Goal: Task Accomplishment & Management: Manage account settings

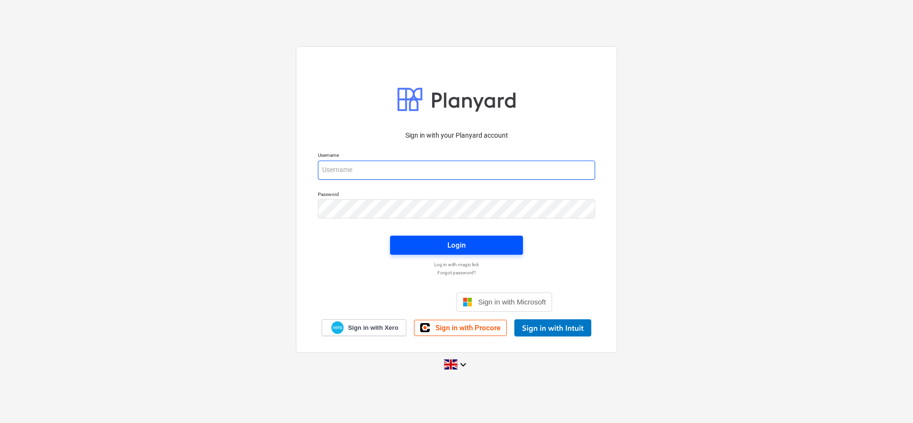
type input "[PERSON_NAME][EMAIL_ADDRESS][DOMAIN_NAME]"
click at [463, 242] on div "Login" at bounding box center [457, 245] width 18 height 12
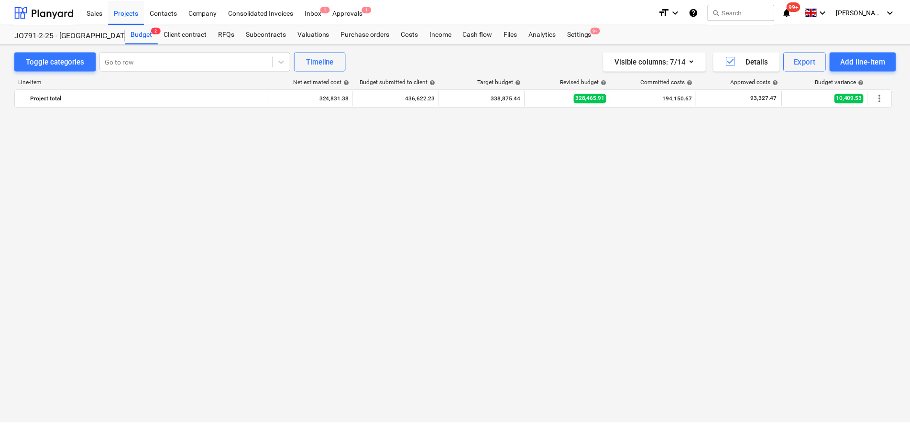
scroll to position [748, 0]
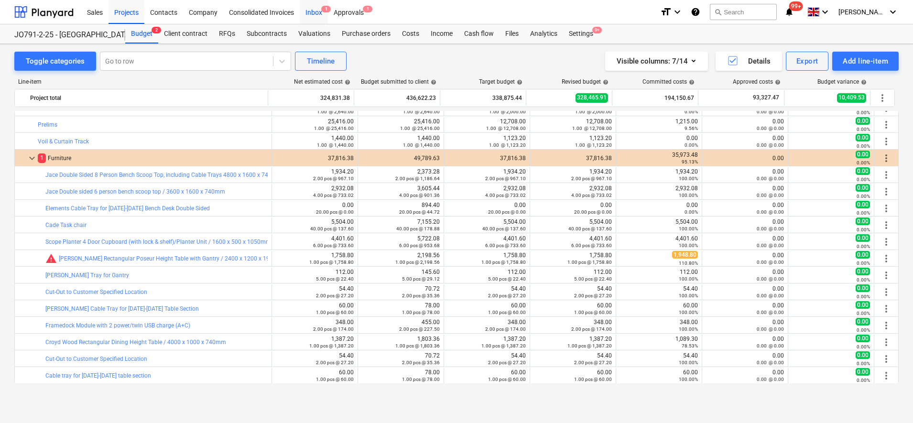
click at [316, 8] on div "Inbox 1" at bounding box center [314, 12] width 28 height 24
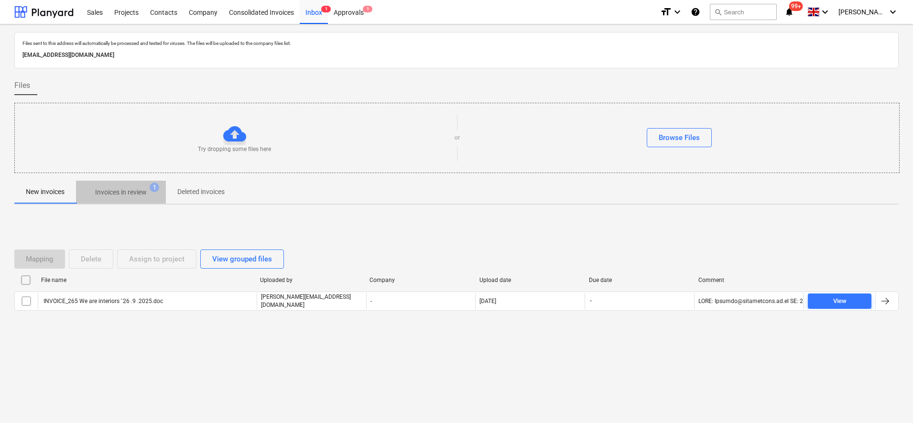
click at [112, 190] on p "Invoices in review" at bounding box center [121, 192] width 52 height 10
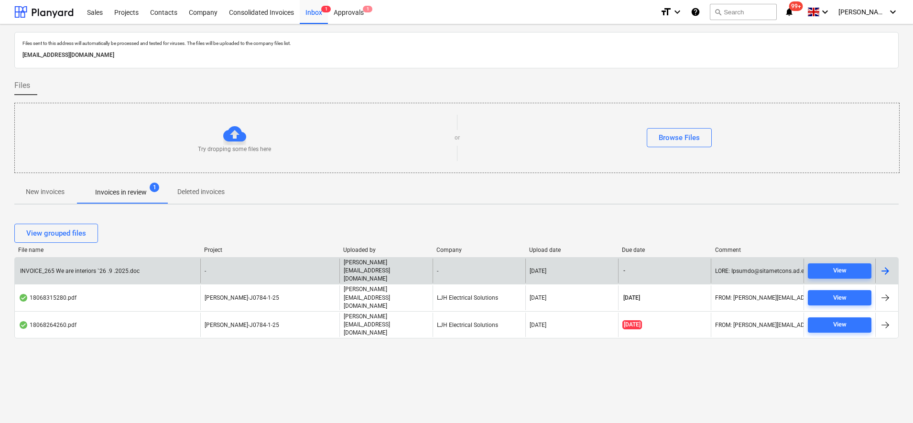
click at [207, 275] on div "-" at bounding box center [269, 271] width 139 height 24
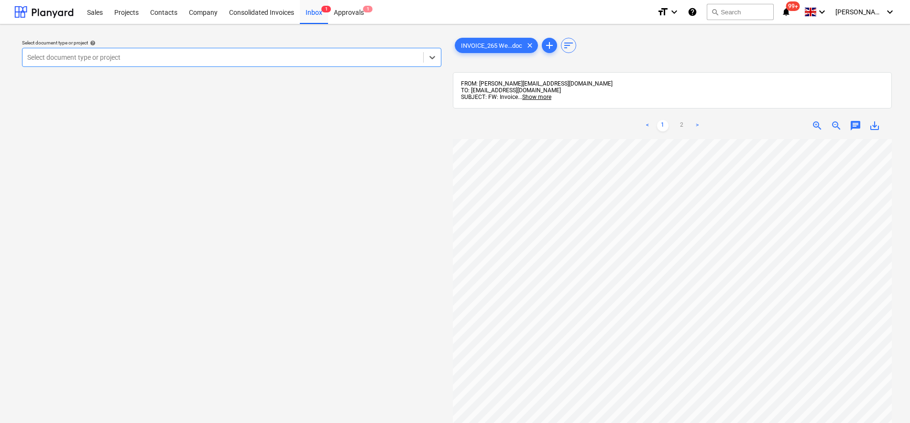
scroll to position [179, 0]
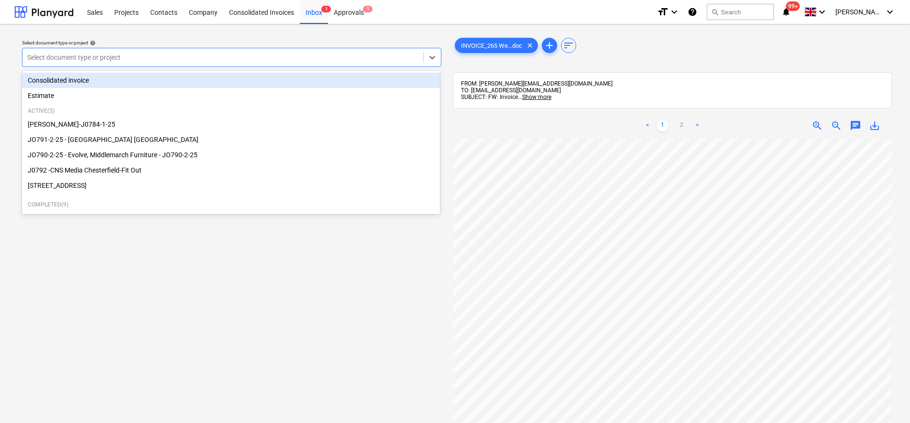
click at [115, 58] on div at bounding box center [222, 58] width 391 height 10
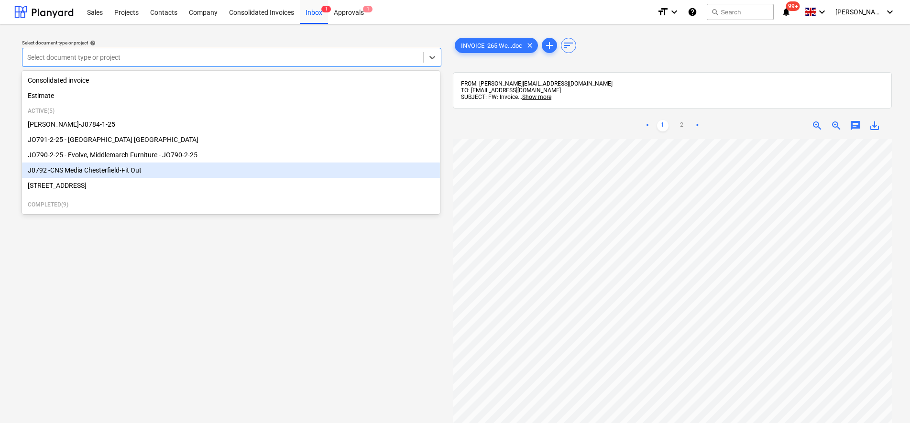
scroll to position [60, 0]
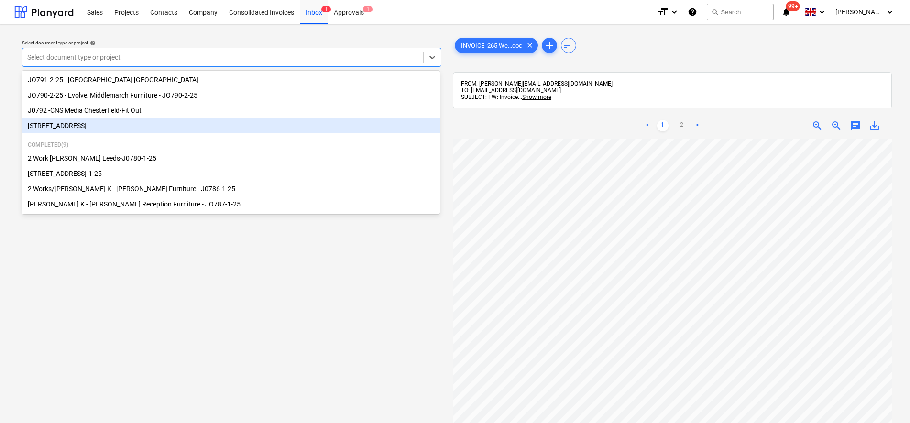
click at [96, 125] on div "[STREET_ADDRESS]" at bounding box center [231, 125] width 418 height 15
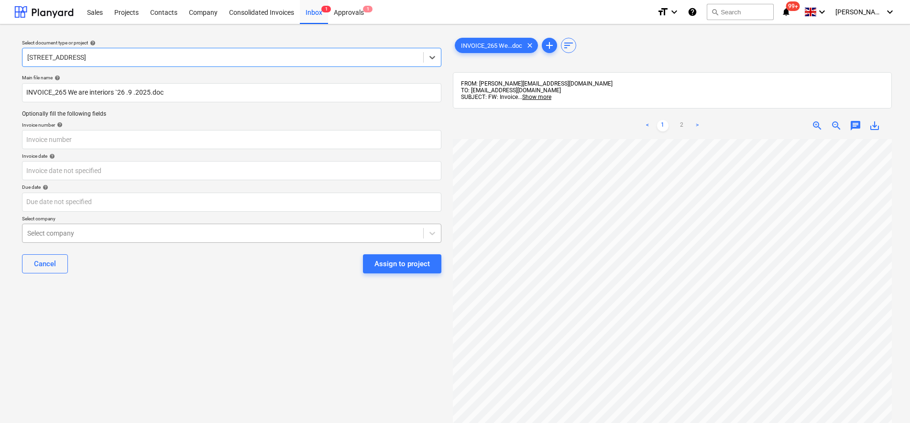
click at [88, 231] on div at bounding box center [222, 234] width 391 height 10
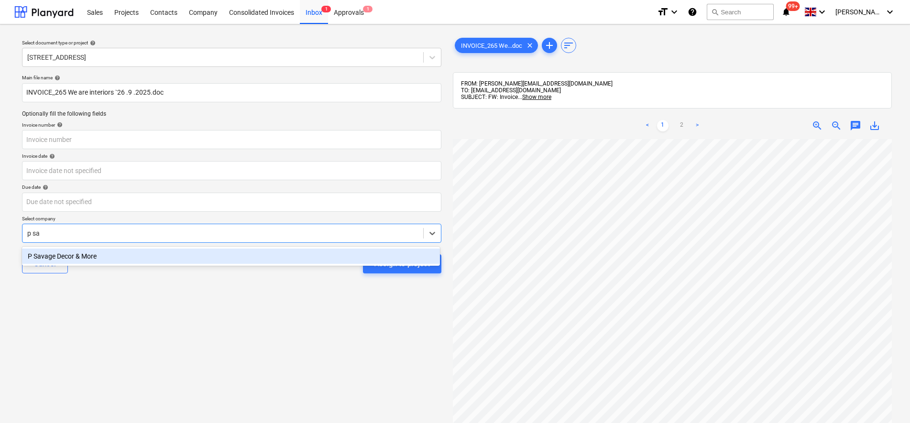
type input "p sav"
click at [99, 257] on div "P Savage Decor & More" at bounding box center [231, 256] width 418 height 15
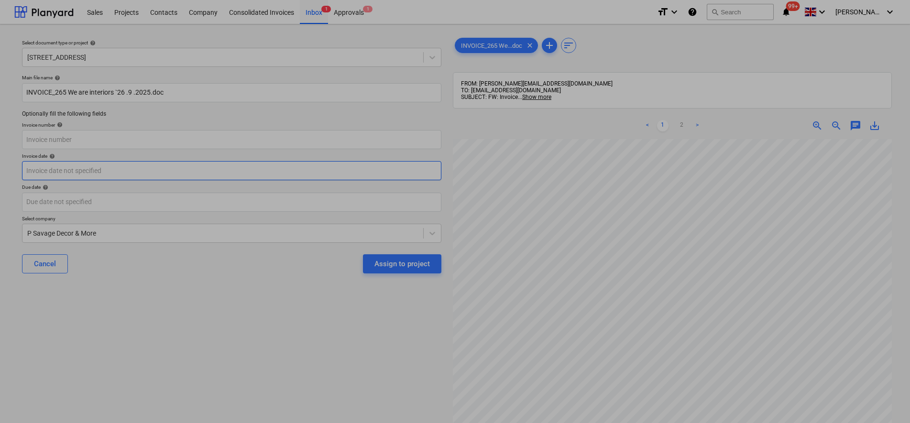
click at [66, 169] on body "Sales Projects Contacts Company Consolidated Invoices Inbox 1 Approvals 1 forma…" at bounding box center [455, 211] width 910 height 423
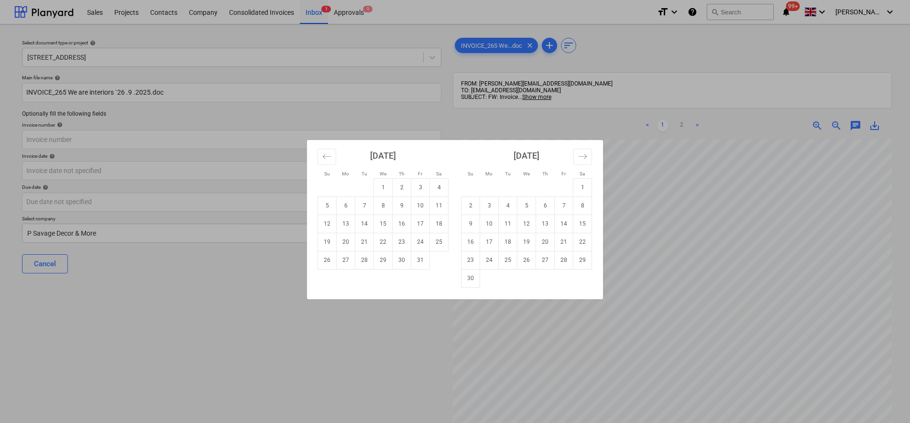
click at [456, 116] on div "Su Mo Tu We Th Fr Sa Su Mo Tu We Th Fr Sa [DATE] 1 2 3 4 5 6 7 8 9 10 11 12 13 …" at bounding box center [455, 211] width 910 height 423
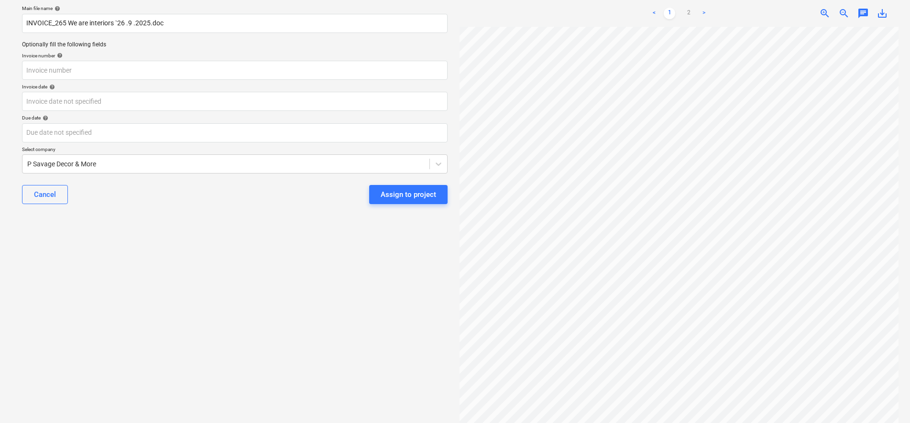
scroll to position [120, 0]
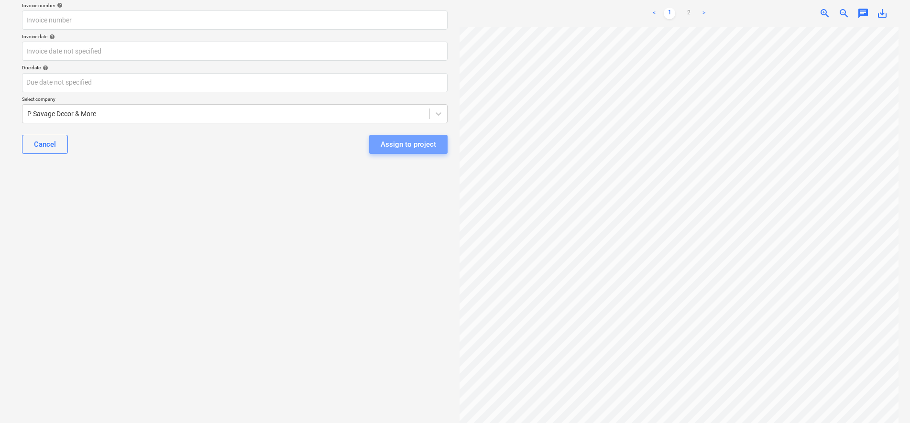
click at [427, 155] on div "Cancel Assign to project" at bounding box center [235, 144] width 426 height 34
click at [429, 146] on div "Assign to project" at bounding box center [408, 144] width 55 height 12
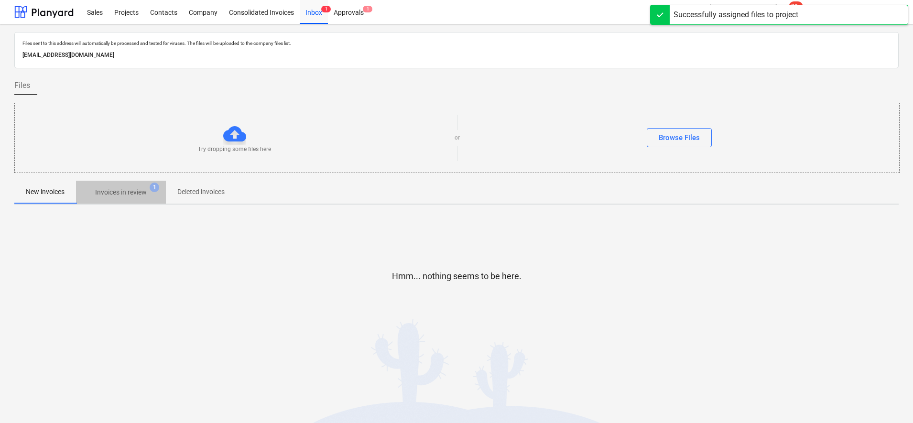
click at [117, 196] on p "Invoices in review" at bounding box center [121, 192] width 52 height 10
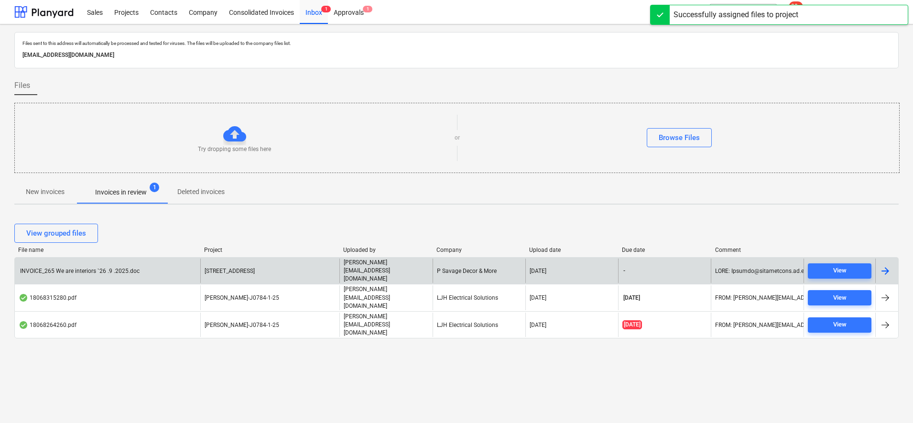
click at [108, 274] on div "INVOICE_265 We are interiors `26 .9 .2025.doc" at bounding box center [108, 271] width 186 height 24
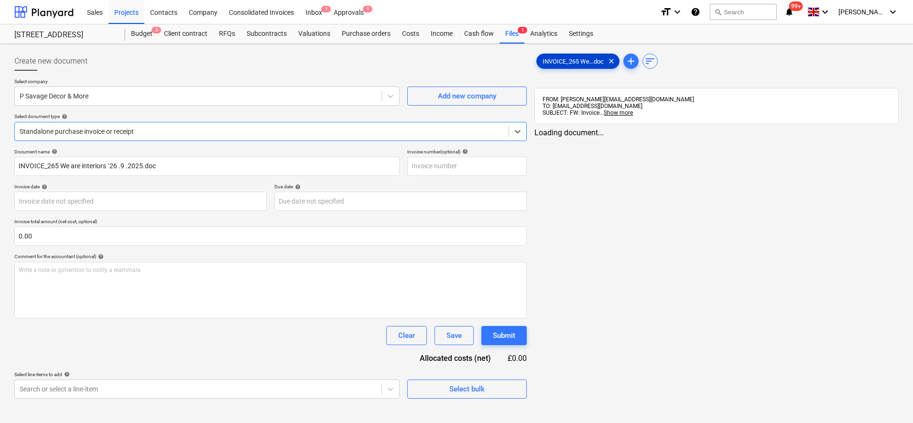
click at [587, 61] on span "INVOICE_265 We...doc" at bounding box center [573, 61] width 73 height 7
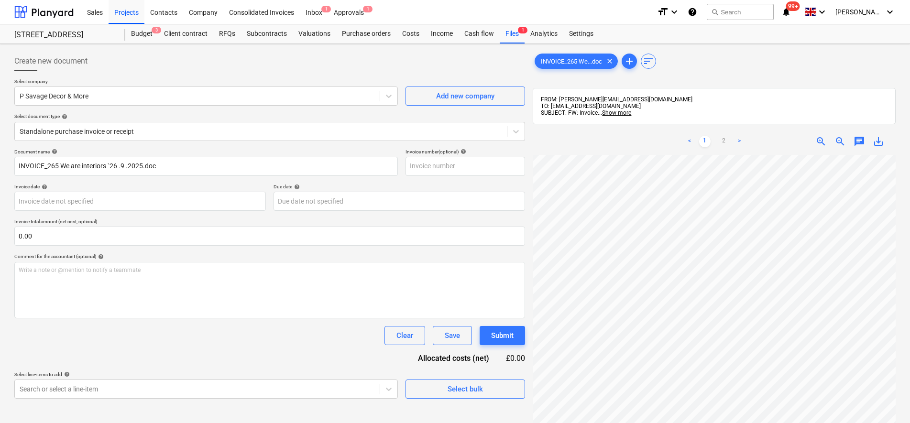
scroll to position [179, 66]
click at [389, 387] on body "Sales Projects Contacts Company Consolidated Invoices Inbox 1 Approvals 1 forma…" at bounding box center [455, 211] width 910 height 423
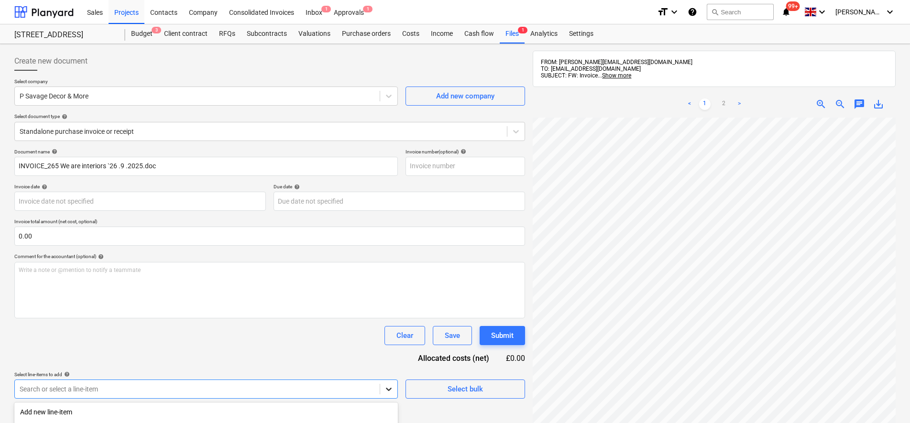
scroll to position [129, 0]
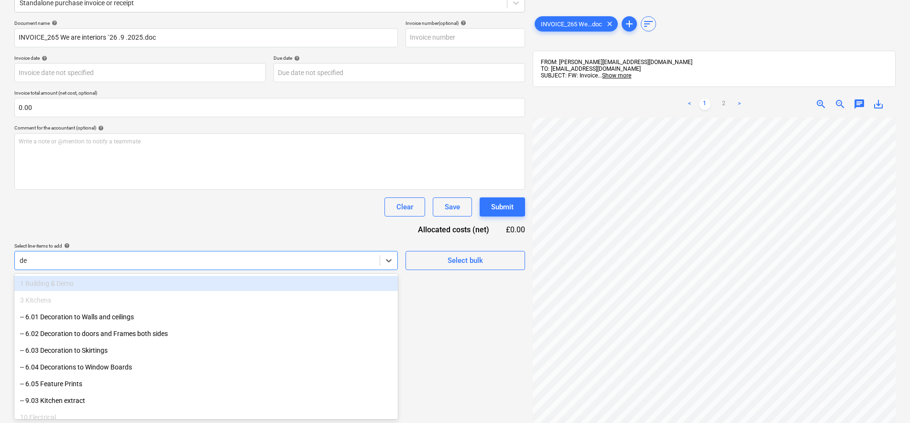
type input "dec"
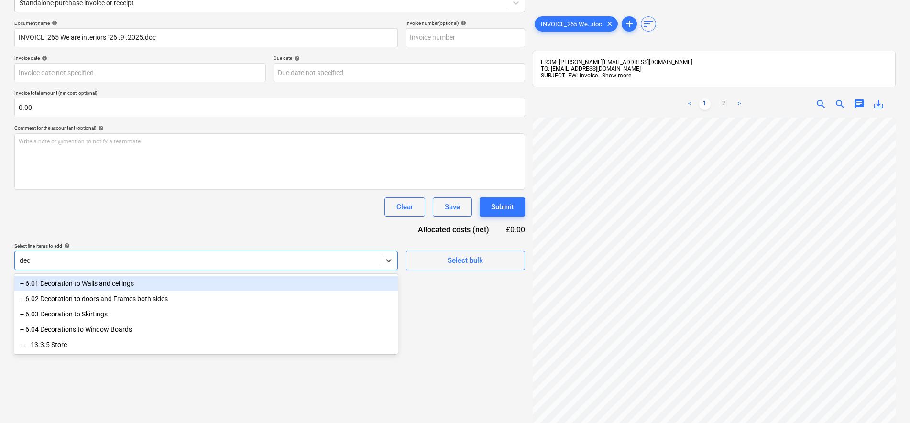
click at [137, 283] on div "-- 6.01 Decoration to Walls and ceilings" at bounding box center [206, 283] width 384 height 15
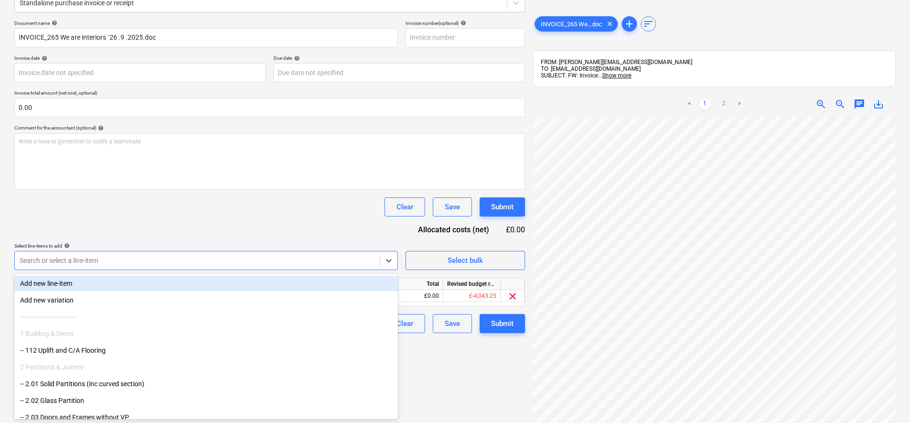
click at [261, 232] on div "Document name help INVOICE_265 We are interiors `26 .9 .2025.doc Invoice number…" at bounding box center [269, 176] width 511 height 313
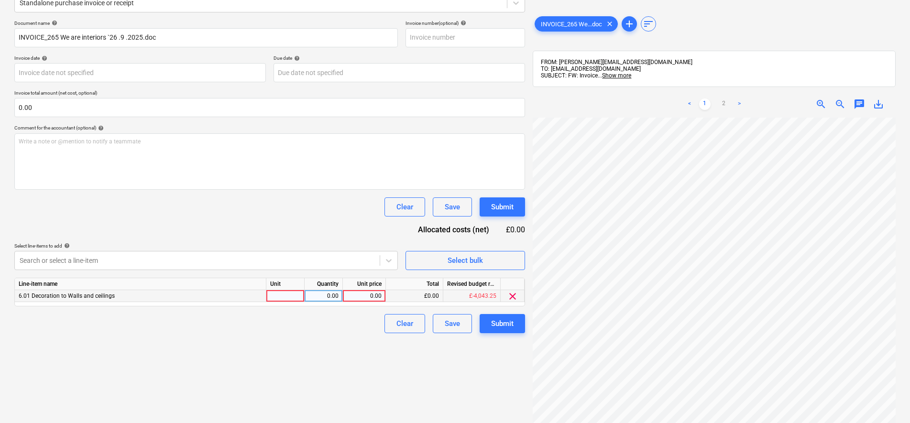
click at [285, 295] on div at bounding box center [285, 296] width 38 height 12
type input "p"
type input "days"
click at [325, 296] on div "0.00" at bounding box center [323, 296] width 30 height 12
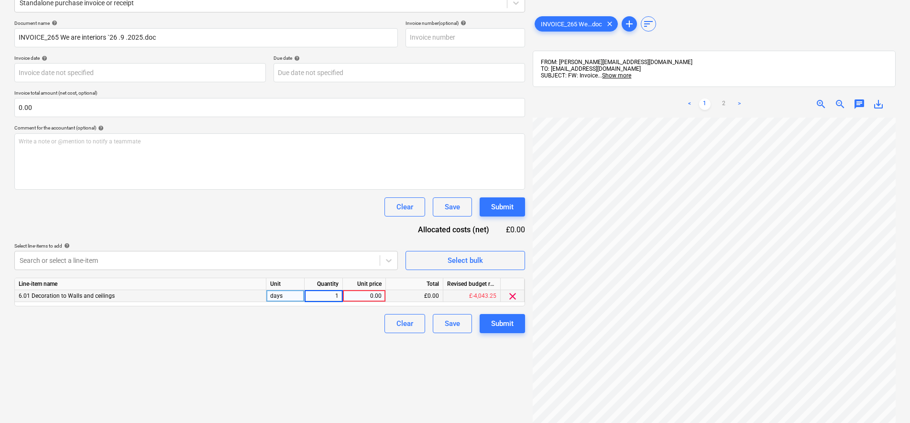
type input "10"
type input "180"
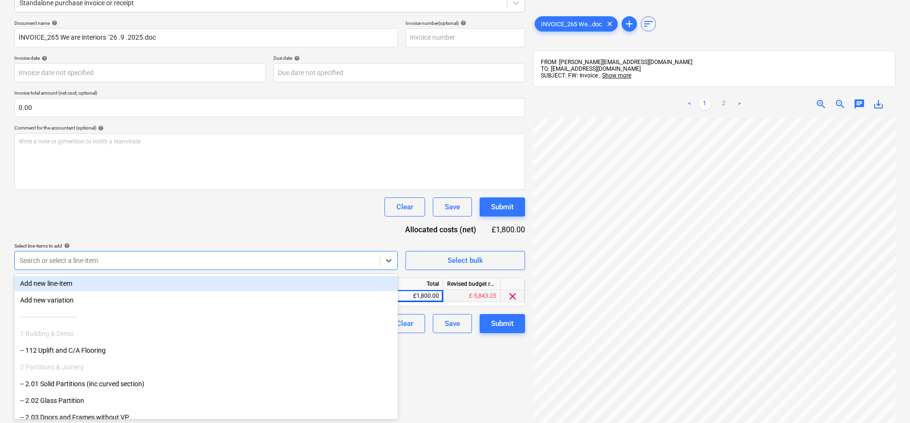
click at [174, 258] on div at bounding box center [197, 261] width 355 height 10
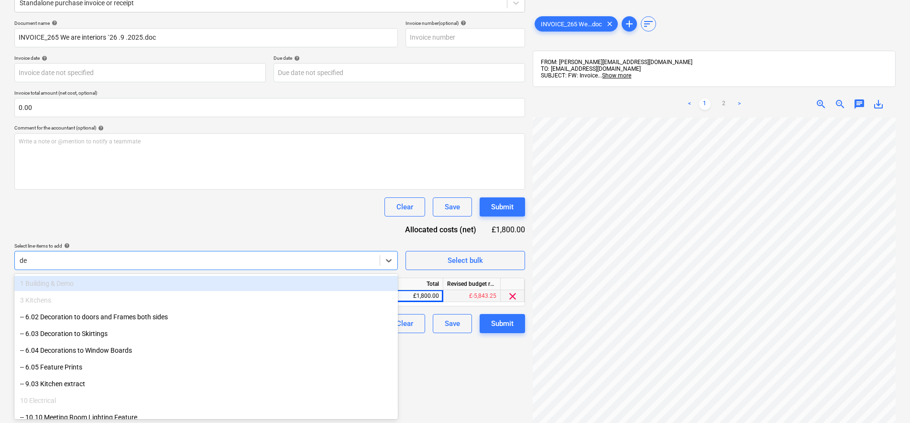
type input "dec"
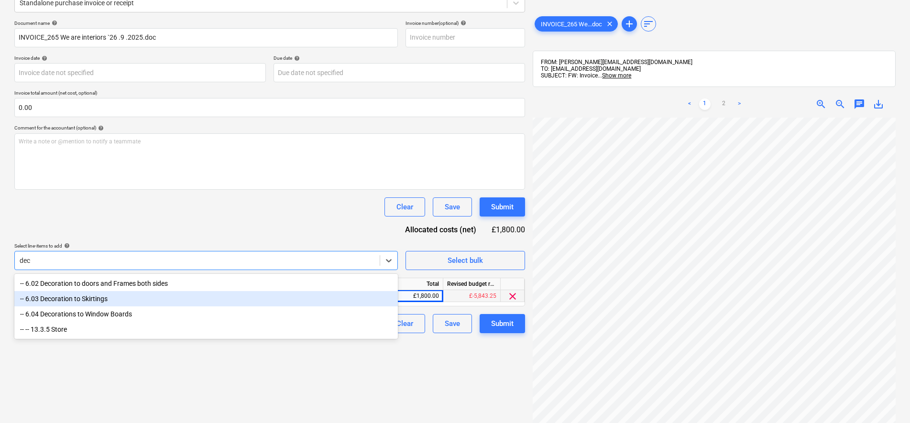
click at [103, 299] on div "-- 6.03 Decoration to Skirtings" at bounding box center [206, 298] width 384 height 15
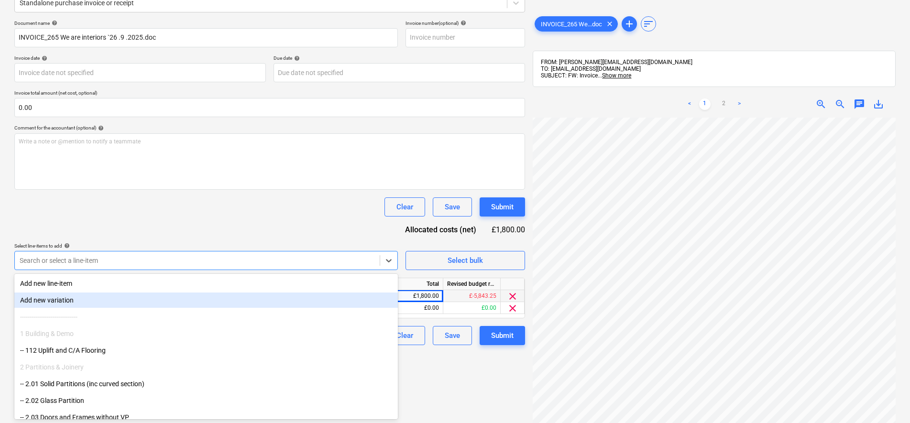
click at [473, 395] on div "Create new document Select company P Savage Decor & More Add new company Select…" at bounding box center [270, 172] width 518 height 507
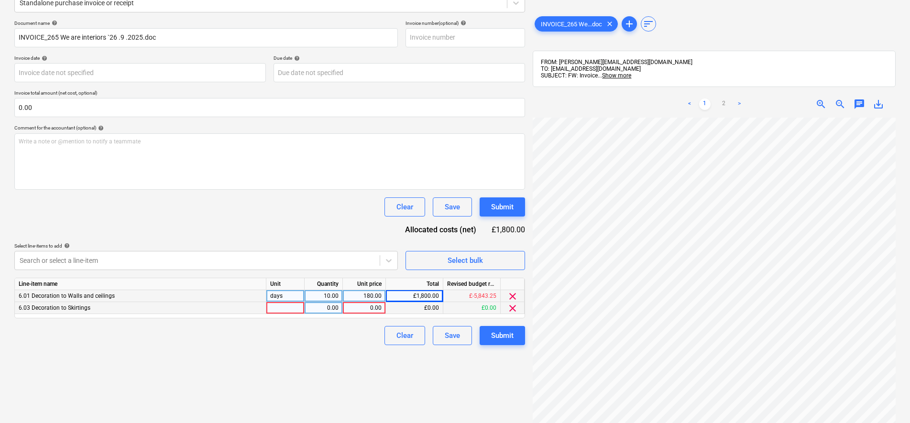
click at [283, 307] on div at bounding box center [285, 308] width 38 height 12
type input "miles"
type input "400"
type input "0.45"
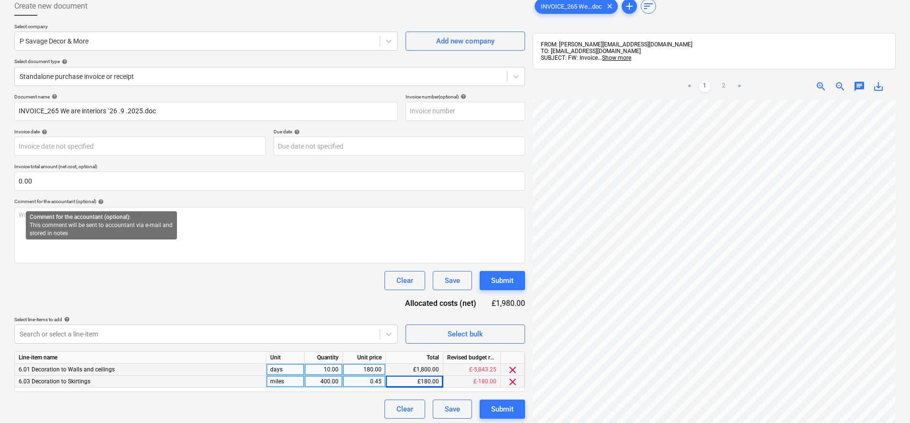
scroll to position [76, 0]
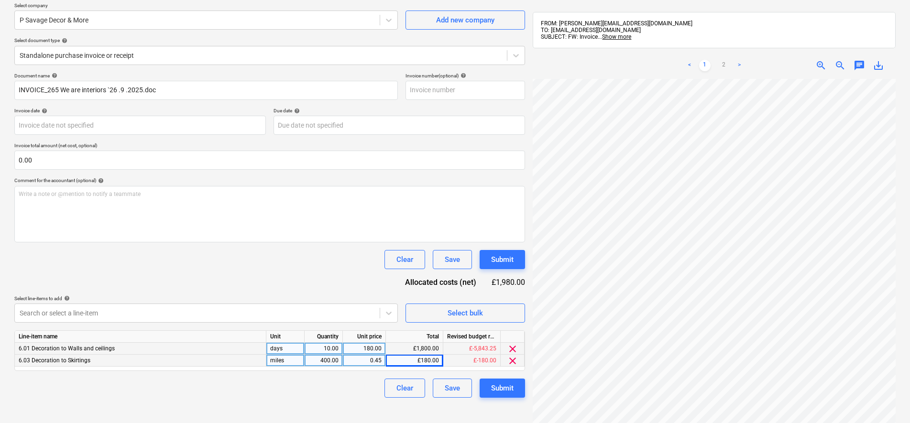
click at [54, 147] on p "Invoice total amount (net cost, optional)" at bounding box center [269, 147] width 511 height 8
click at [53, 157] on input "text" at bounding box center [269, 160] width 511 height 19
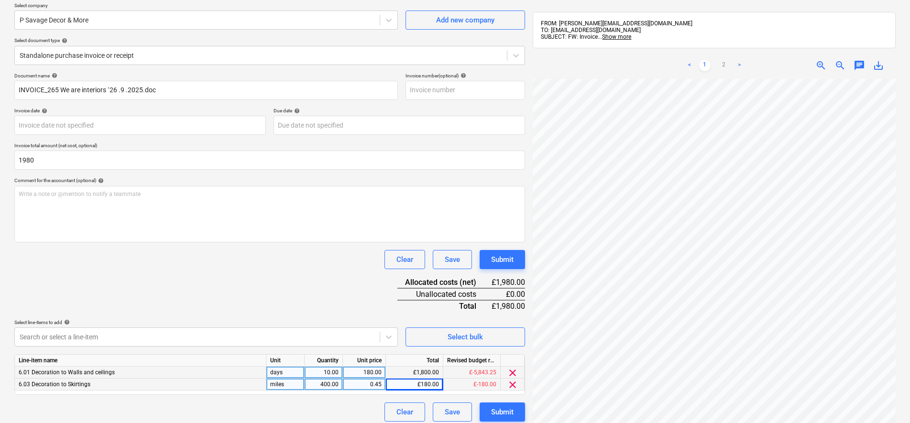
type input "1,980.00"
click at [176, 274] on div "Document name help INVOICE_265 We are interiors `26 .9 .2025.doc Invoice number…" at bounding box center [269, 247] width 511 height 349
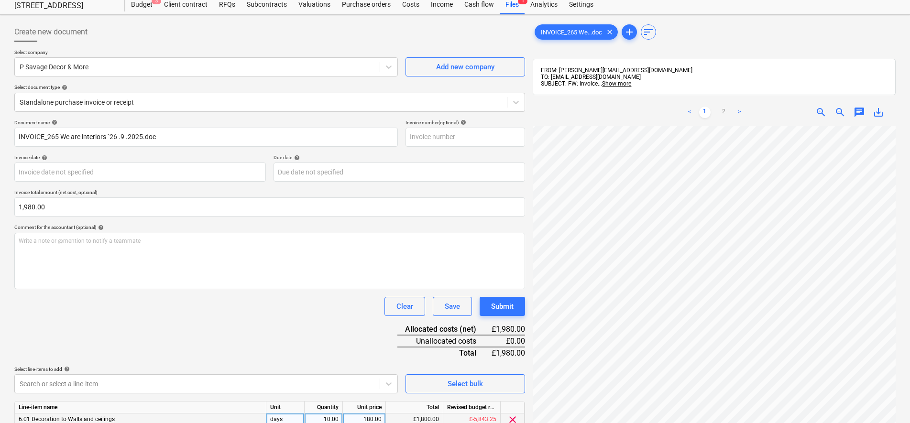
scroll to position [0, 0]
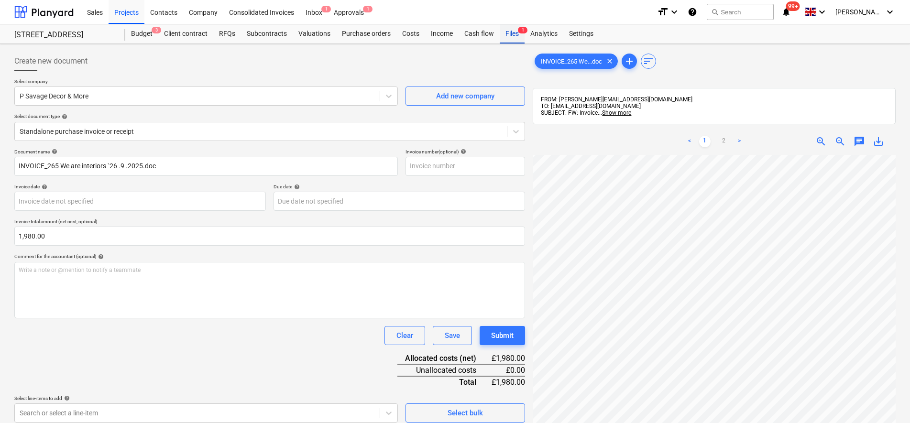
click at [507, 36] on div "Files 1" at bounding box center [512, 33] width 25 height 19
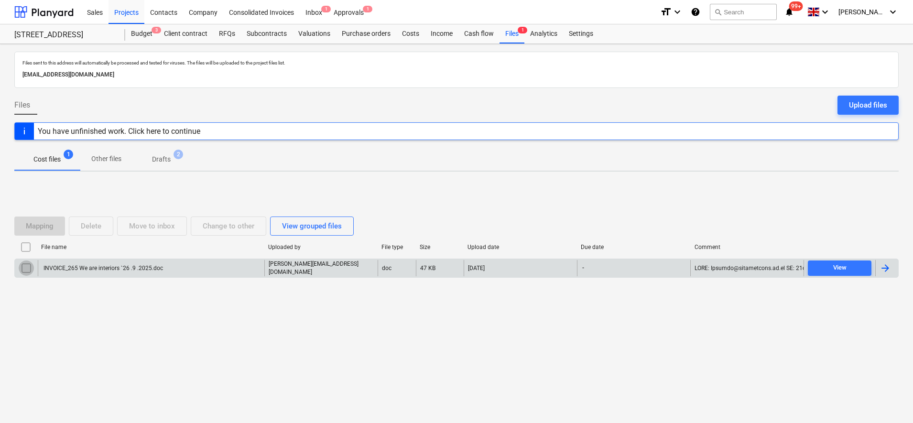
click at [25, 264] on input "checkbox" at bounding box center [26, 268] width 15 height 15
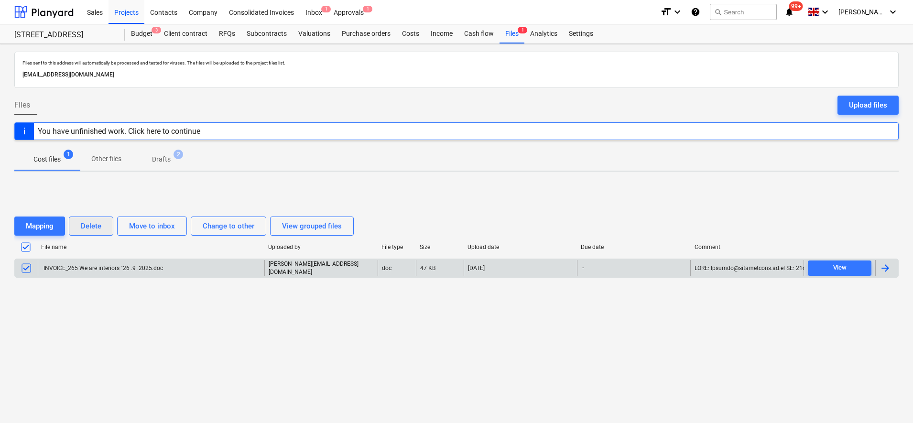
click at [85, 231] on div "Delete" at bounding box center [91, 226] width 21 height 12
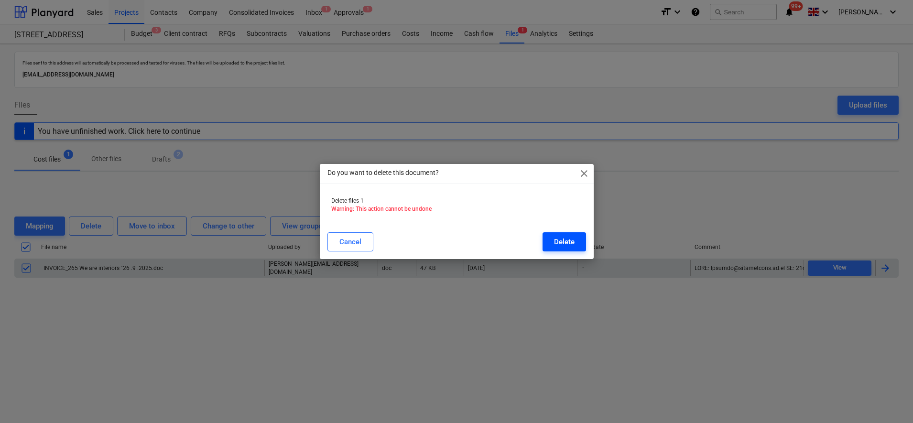
click at [581, 242] on button "Delete" at bounding box center [565, 241] width 44 height 19
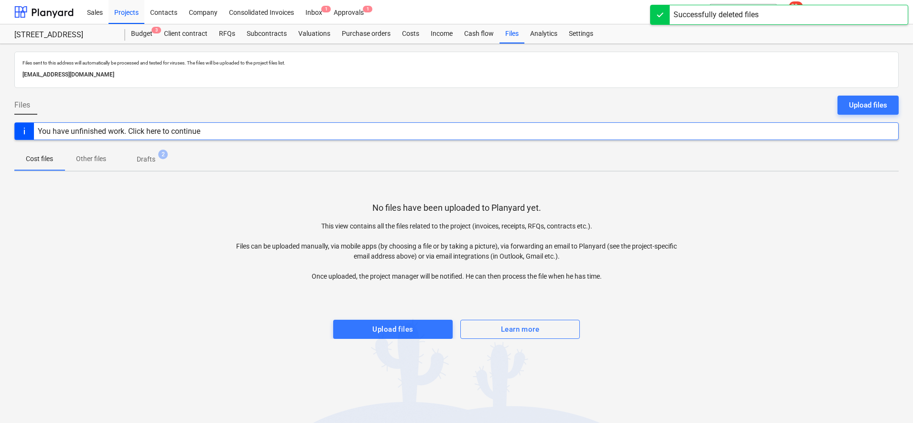
click at [154, 165] on span "Drafts 2" at bounding box center [146, 159] width 57 height 17
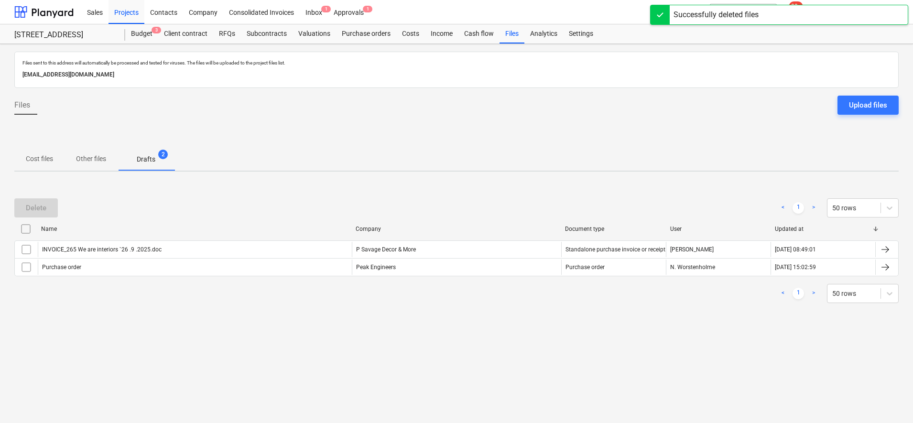
click at [29, 237] on div "Name Company Document type User Updated at" at bounding box center [456, 230] width 885 height 19
click at [25, 231] on input "checkbox" at bounding box center [25, 228] width 15 height 15
click at [36, 209] on div "Delete" at bounding box center [36, 208] width 21 height 12
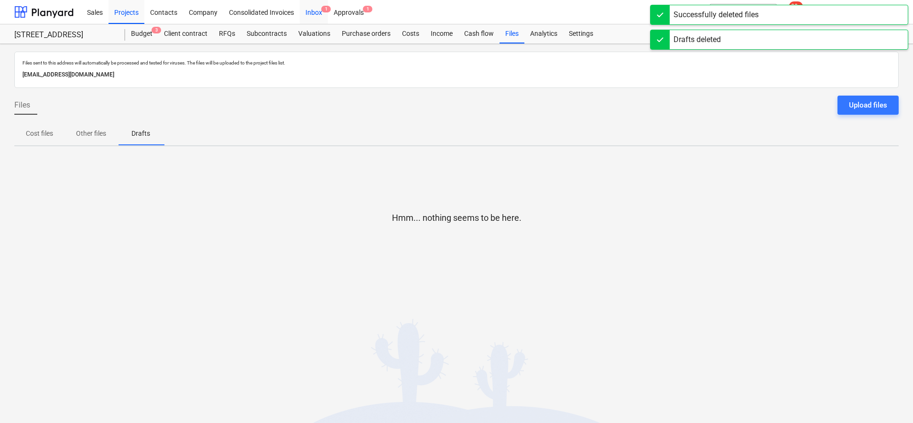
click at [320, 11] on div "Inbox 1" at bounding box center [314, 12] width 28 height 24
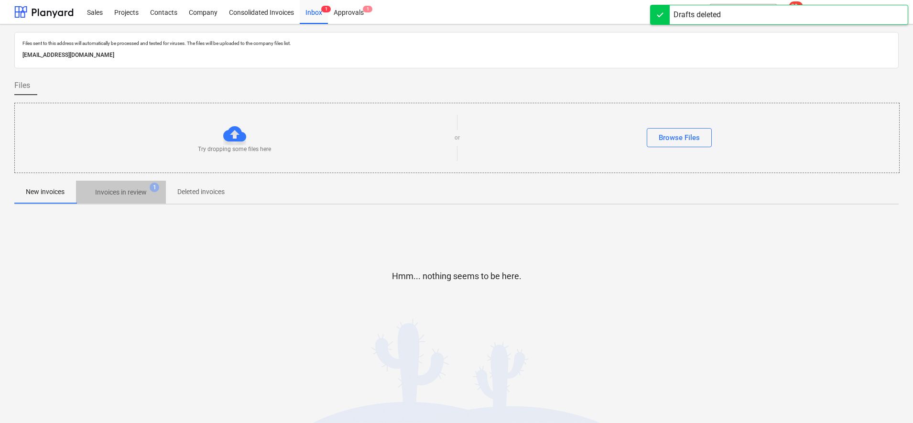
click at [144, 190] on p "Invoices in review" at bounding box center [121, 192] width 52 height 10
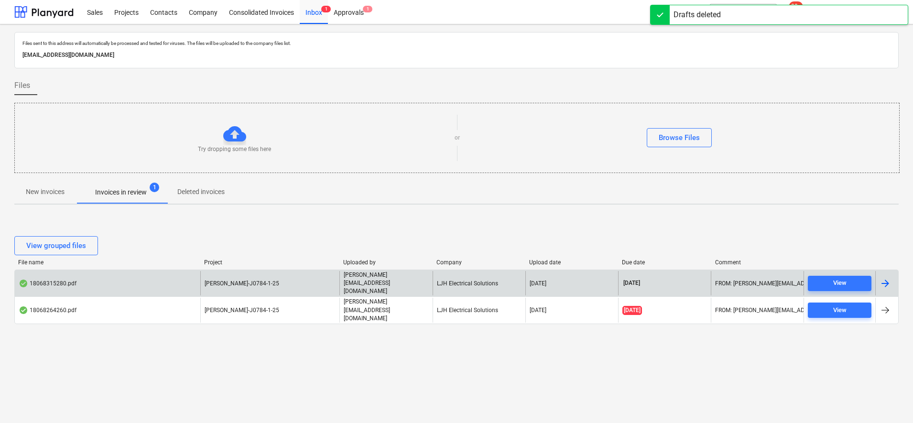
click at [323, 286] on div "[PERSON_NAME]-J0784-1-25" at bounding box center [269, 283] width 139 height 24
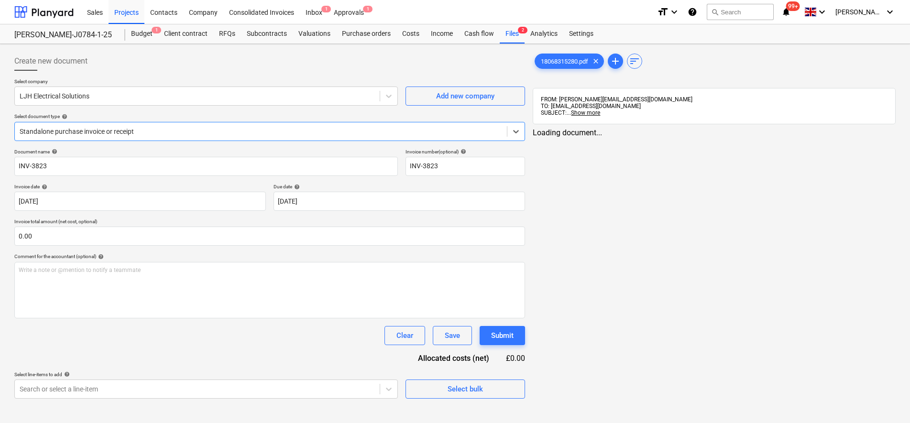
type input "INV-3823"
type input "[DATE]"
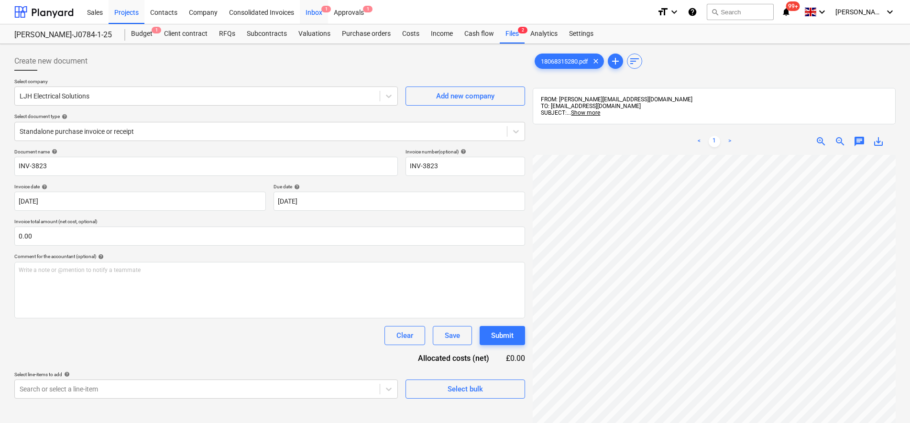
click at [312, 16] on div "Inbox 1" at bounding box center [314, 12] width 28 height 24
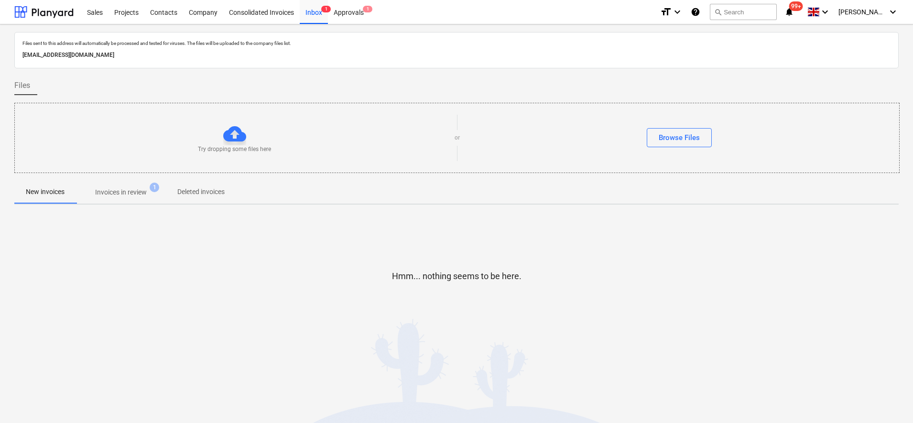
click at [112, 197] on p "Invoices in review" at bounding box center [121, 192] width 52 height 10
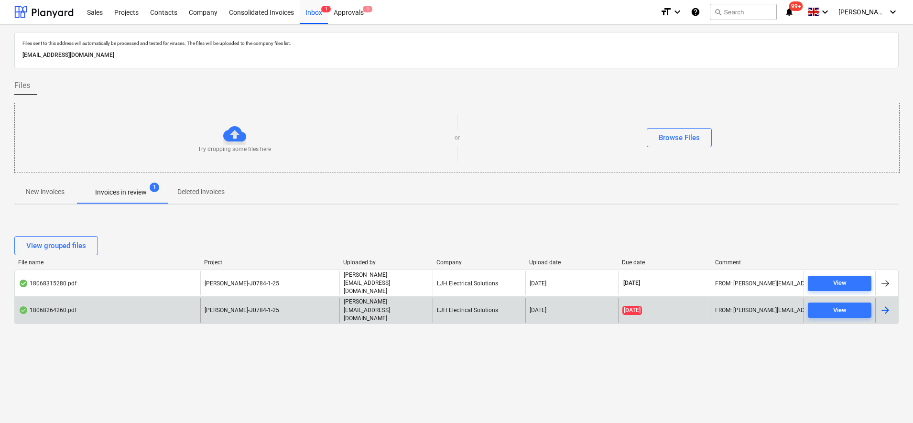
click at [145, 308] on div "18068264260.pdf" at bounding box center [108, 310] width 186 height 24
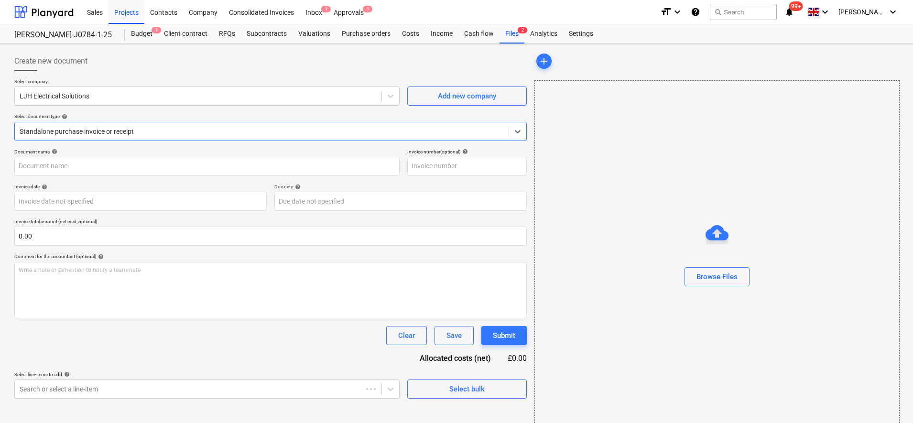
type input "INV-3753"
type input "[DATE]"
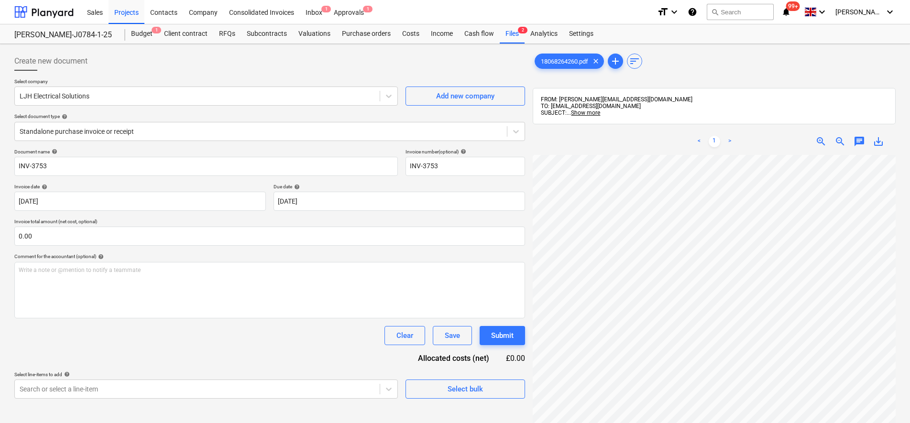
click at [637, 109] on div "18068264260.pdf clear add sort FROM: [PERSON_NAME][EMAIL_ADDRESS][DOMAIN_NAME] …" at bounding box center [714, 302] width 363 height 500
click at [315, 18] on div "Inbox 1" at bounding box center [314, 12] width 28 height 24
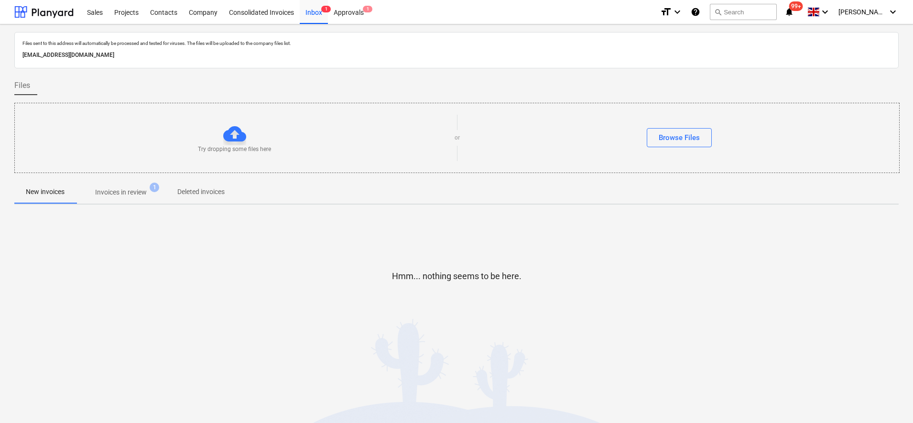
click at [128, 190] on p "Invoices in review" at bounding box center [121, 192] width 52 height 10
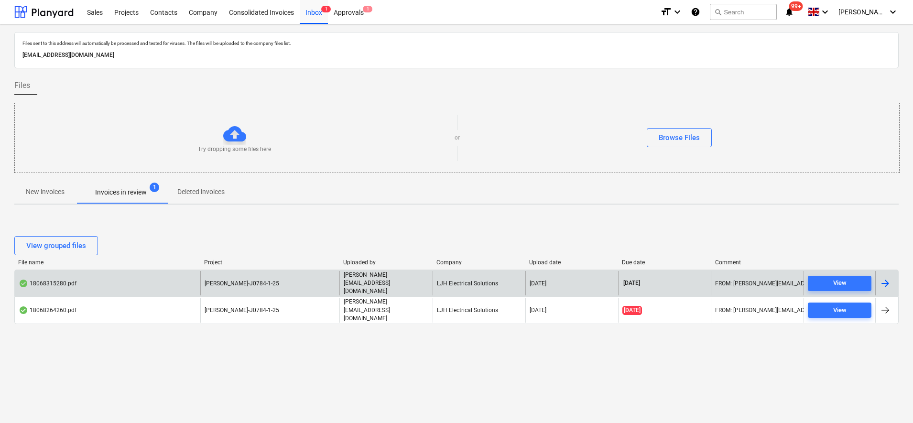
click at [178, 290] on div "18068315280.pdf" at bounding box center [108, 283] width 186 height 24
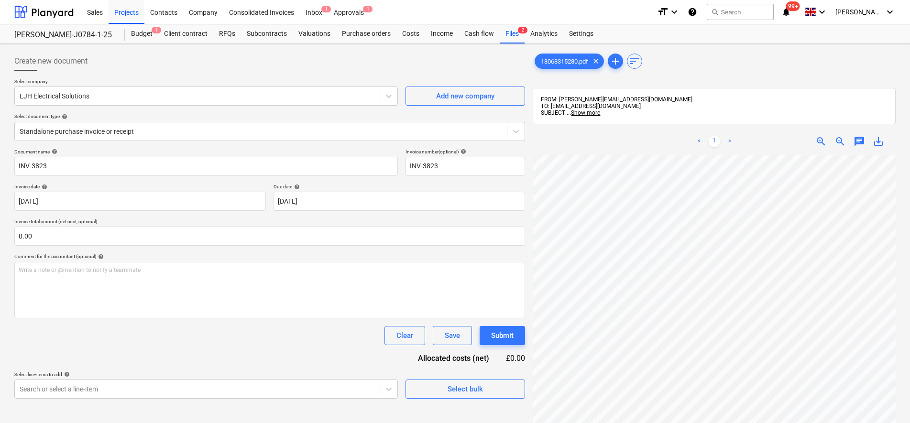
scroll to position [141, 69]
click at [312, 14] on div "Inbox 1" at bounding box center [314, 12] width 28 height 24
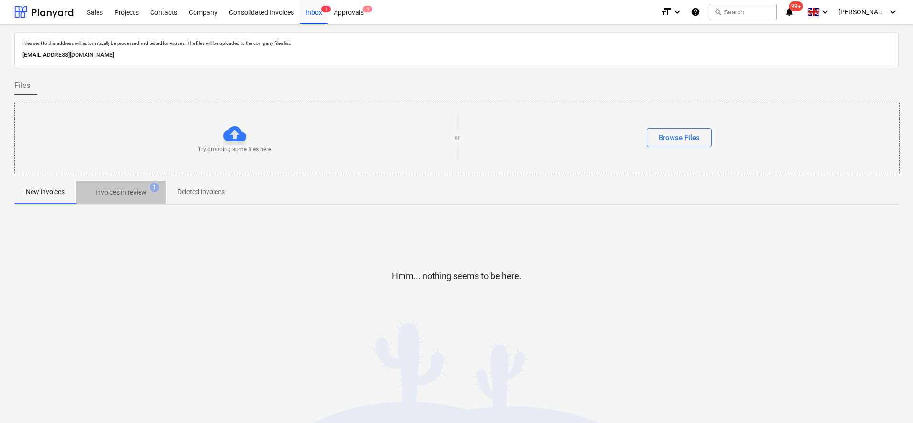
click at [132, 191] on p "Invoices in review" at bounding box center [121, 192] width 52 height 10
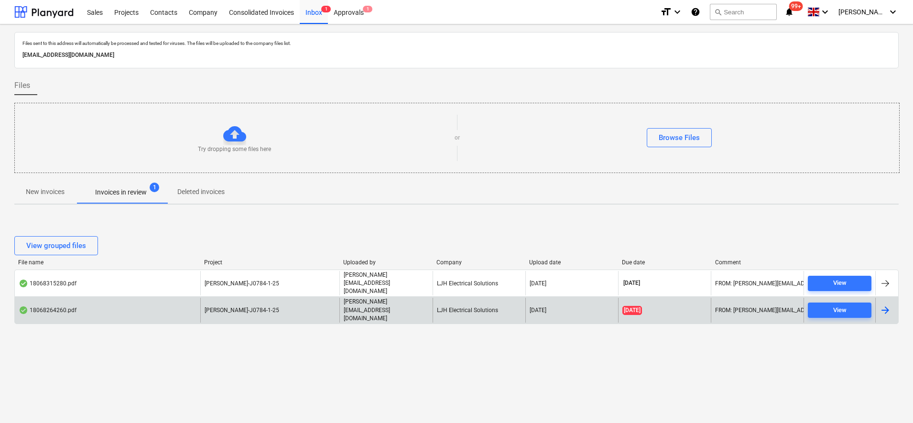
click at [162, 306] on div "18068264260.pdf" at bounding box center [108, 310] width 186 height 24
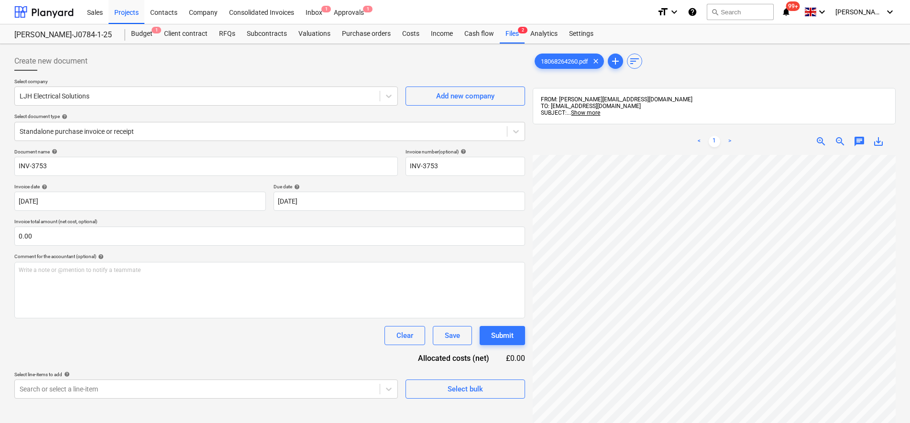
click at [584, 151] on div "< 1 > zoom_in zoom_out chat 0 save_alt" at bounding box center [714, 339] width 363 height 423
click at [82, 139] on div "Standalone purchase invoice or receipt" at bounding box center [269, 131] width 511 height 19
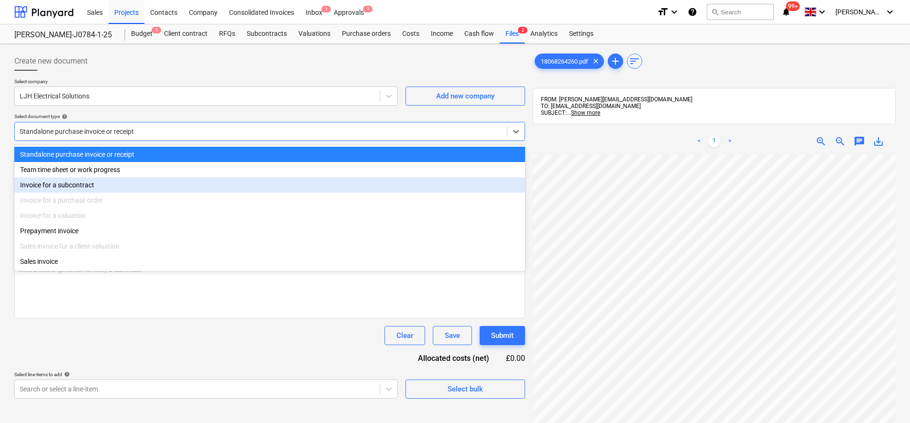
click at [71, 192] on div "Invoice for a subcontract" at bounding box center [269, 184] width 511 height 15
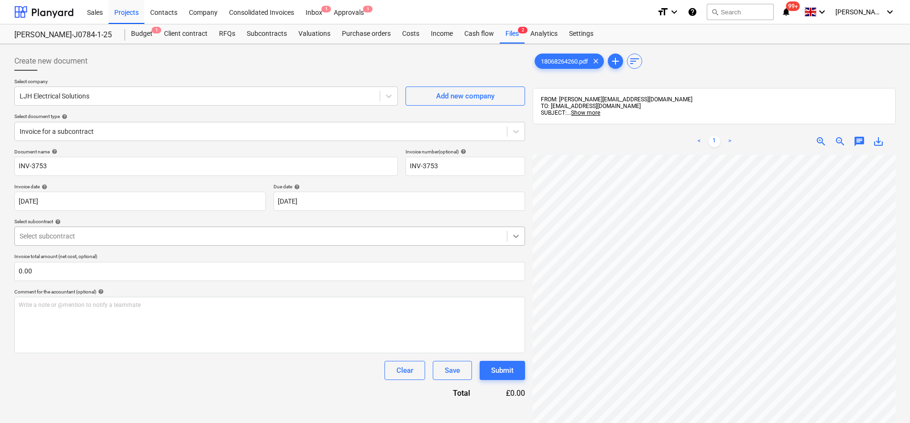
scroll to position [215, 69]
click at [120, 238] on div at bounding box center [261, 236] width 483 height 10
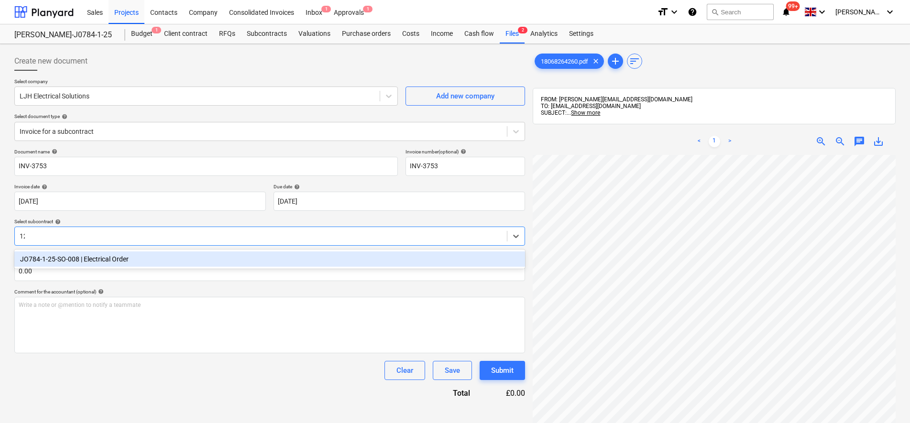
type input "1"
click at [58, 262] on div "JO784-1-25-SO-008 | Electrical Order" at bounding box center [269, 259] width 511 height 15
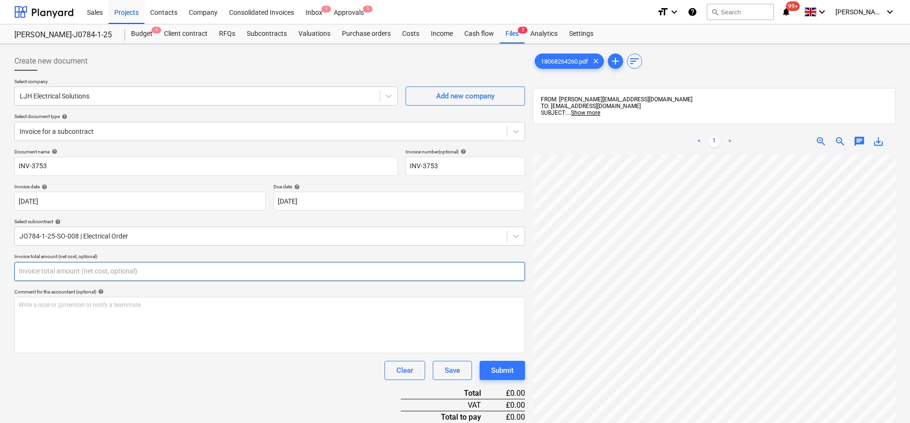
click at [52, 270] on input "text" at bounding box center [269, 271] width 511 height 19
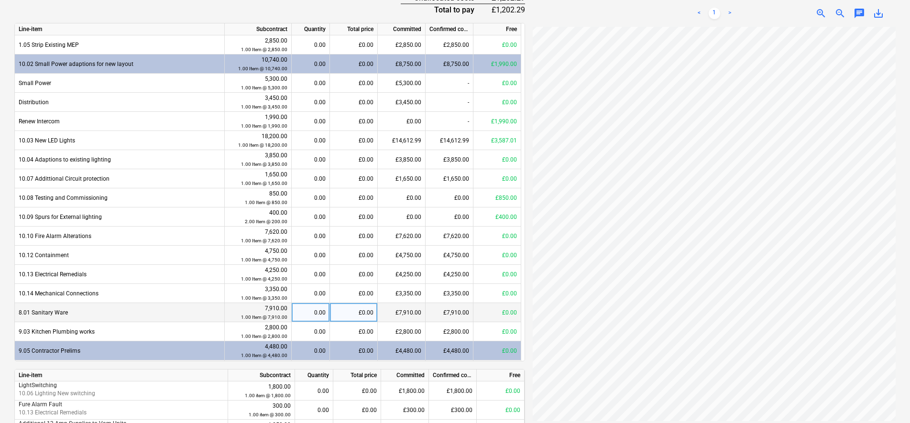
scroll to position [359, 0]
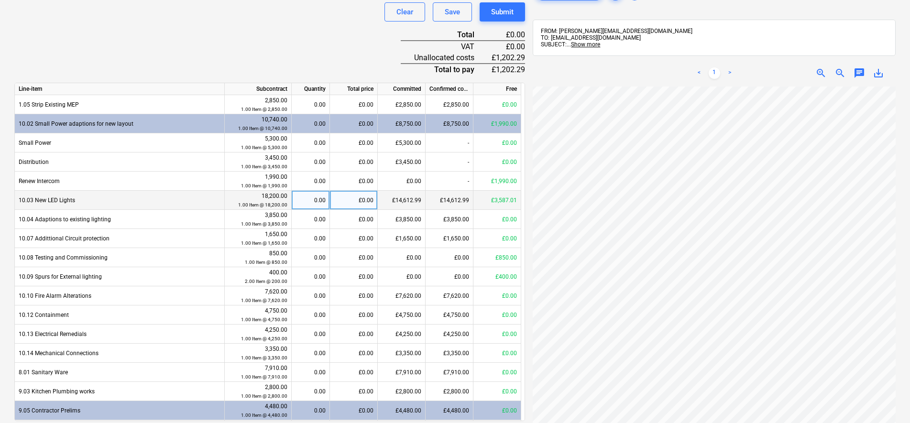
type input "1,202.29"
click at [351, 196] on div "£0.00" at bounding box center [354, 200] width 48 height 19
click at [352, 196] on input at bounding box center [353, 200] width 47 height 19
type input "1202.29"
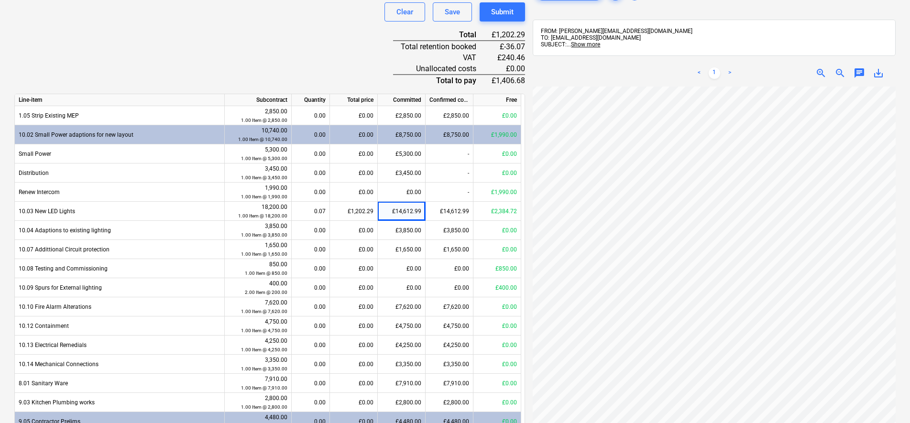
click at [234, 54] on div "Document name help INV-3753 Invoice number (optional) help INV-3753 Invoice dat…" at bounding box center [269, 194] width 511 height 808
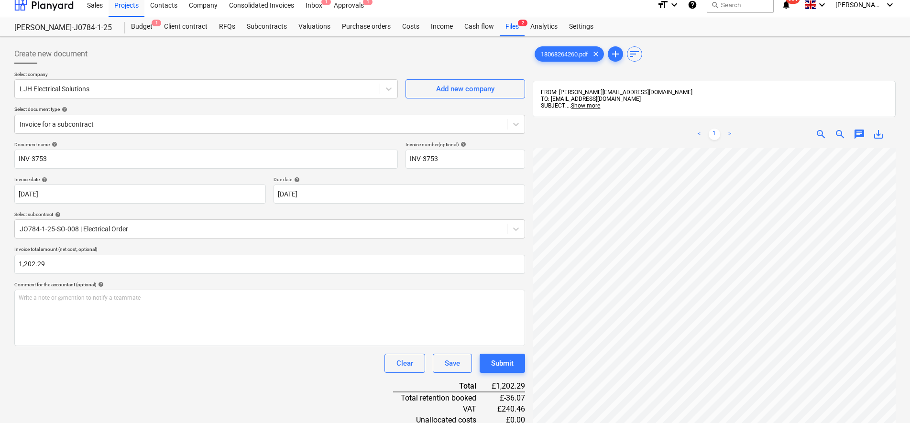
scroll to position [0, 0]
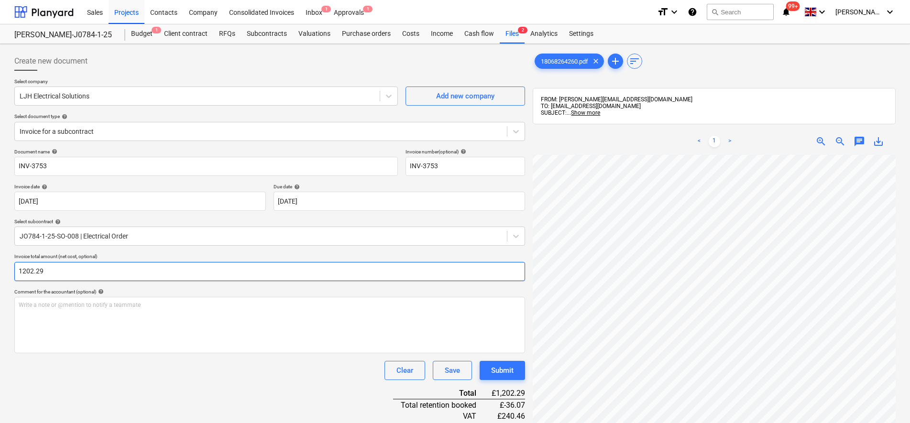
drag, startPoint x: 52, startPoint y: 271, endPoint x: 12, endPoint y: 267, distance: 39.8
type input "1,202.29"
click at [78, 129] on div at bounding box center [261, 132] width 483 height 10
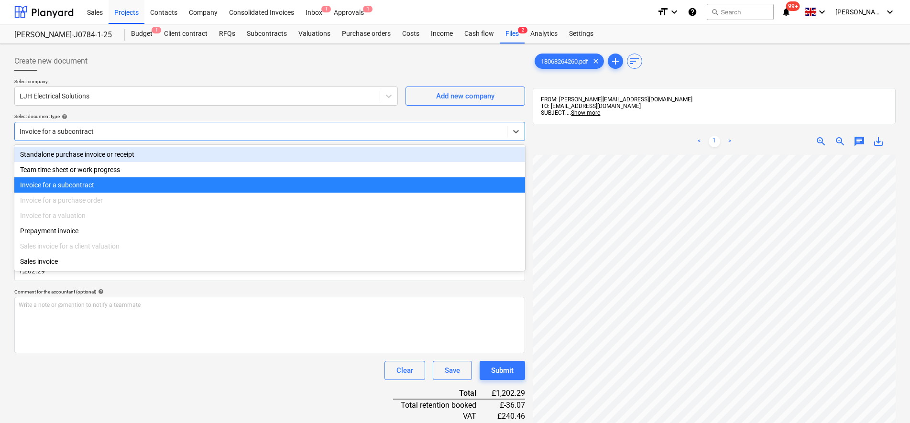
click at [59, 152] on div "Standalone purchase invoice or receipt" at bounding box center [269, 154] width 511 height 15
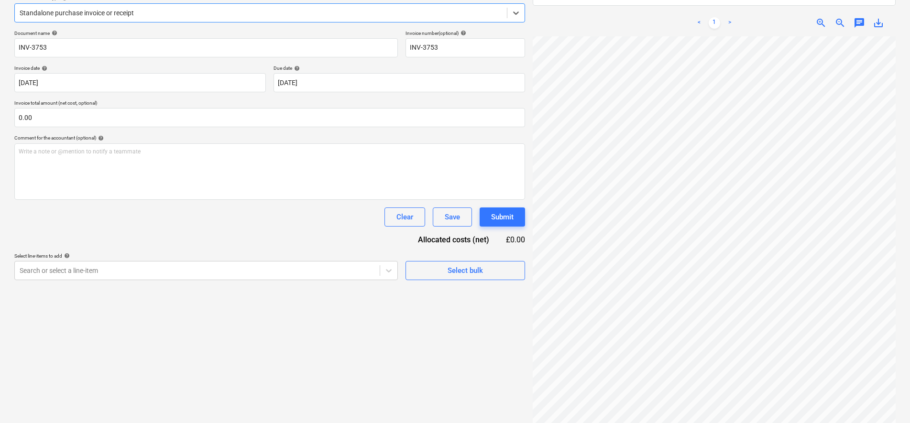
scroll to position [120, 0]
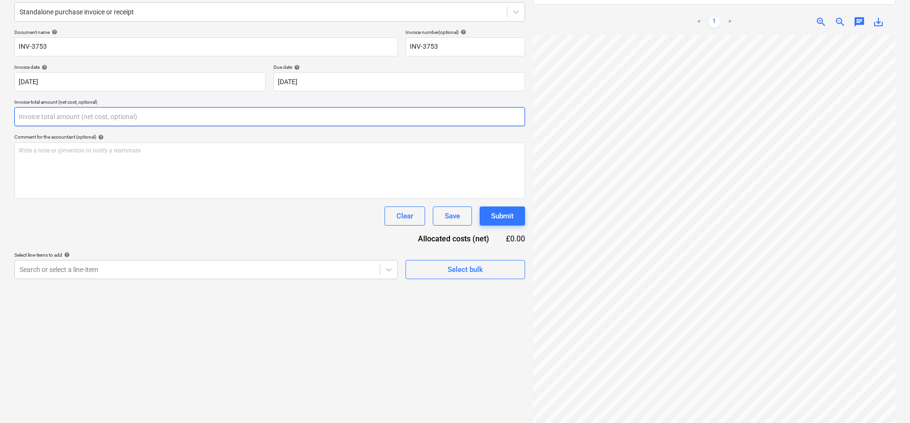
click at [70, 119] on input "text" at bounding box center [269, 116] width 511 height 19
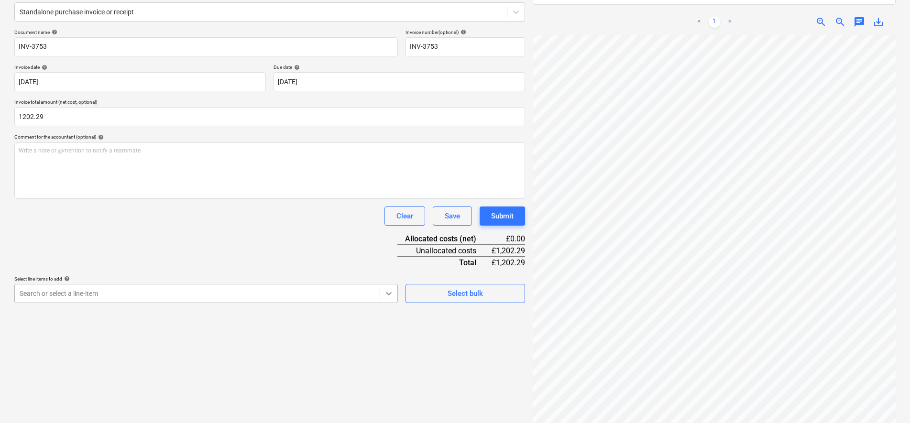
type input "1,202.29"
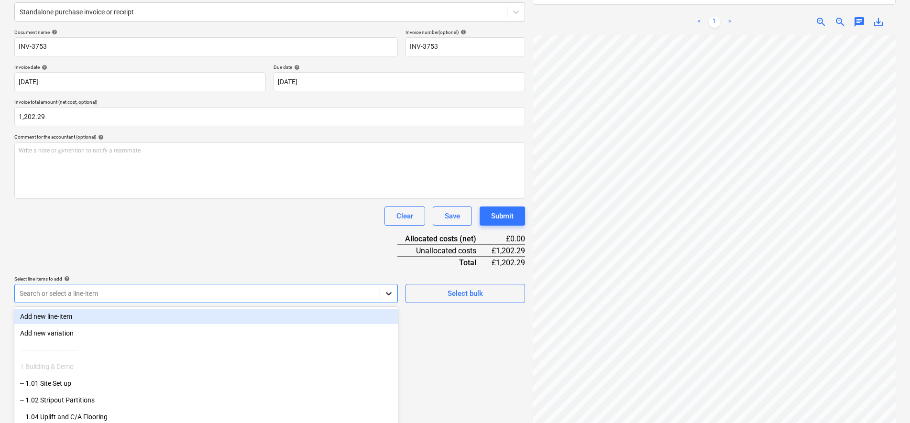
scroll to position [149, 0]
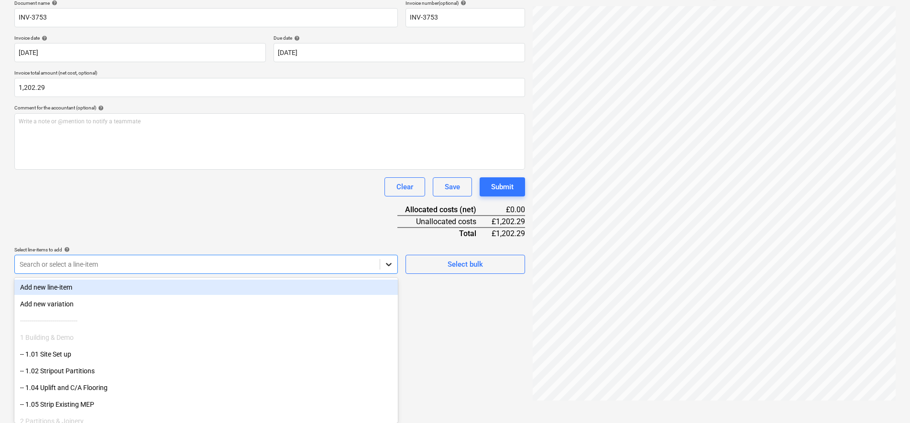
click at [394, 275] on body "Sales Projects Contacts Company Consolidated Invoices Inbox 1 Approvals 1 forma…" at bounding box center [455, 62] width 910 height 423
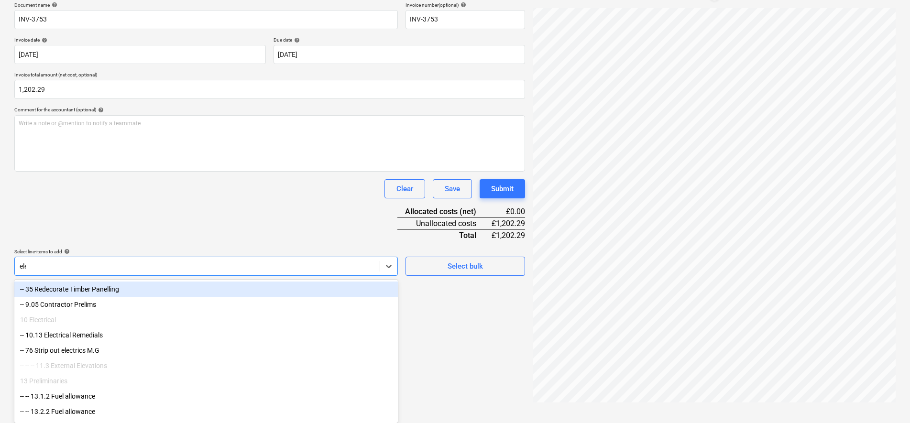
scroll to position [136, 0]
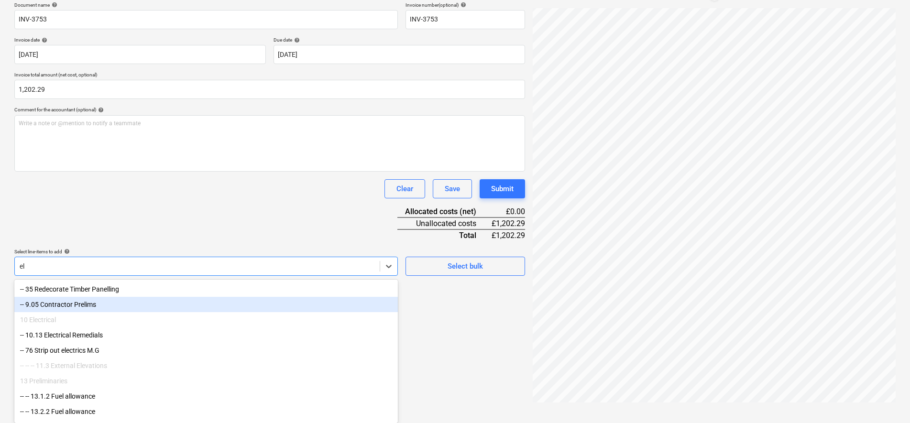
type input "e"
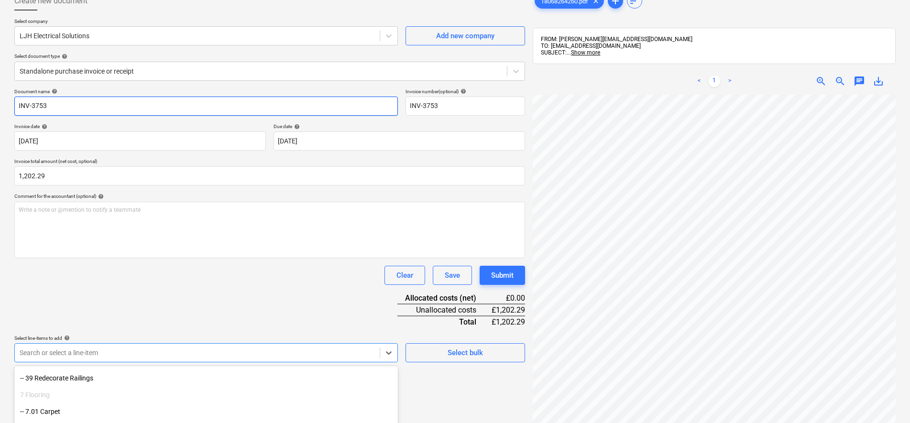
scroll to position [0, 0]
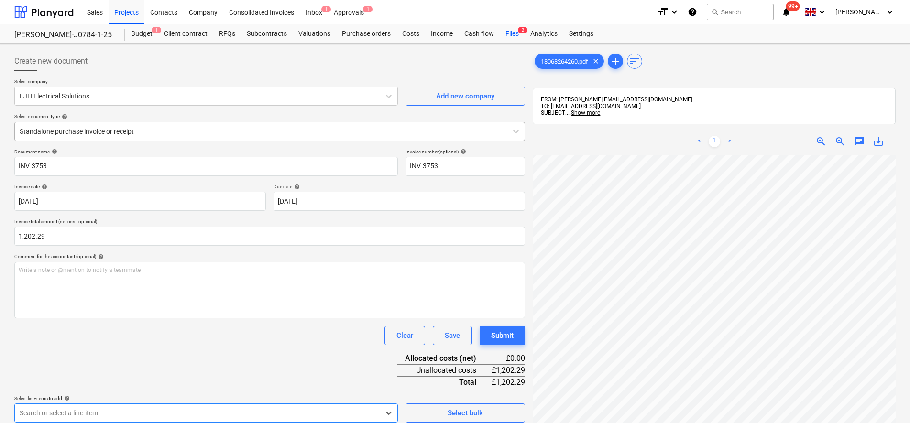
click at [74, 134] on div at bounding box center [261, 132] width 483 height 10
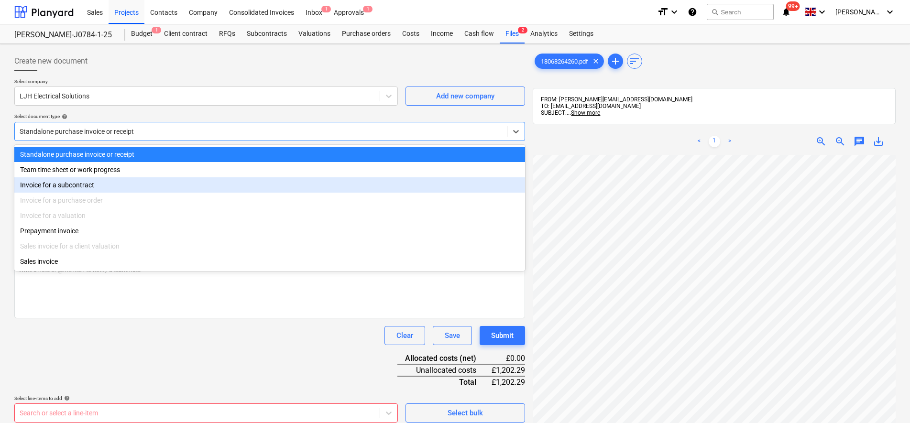
click at [67, 189] on div "Invoice for a subcontract" at bounding box center [269, 184] width 511 height 15
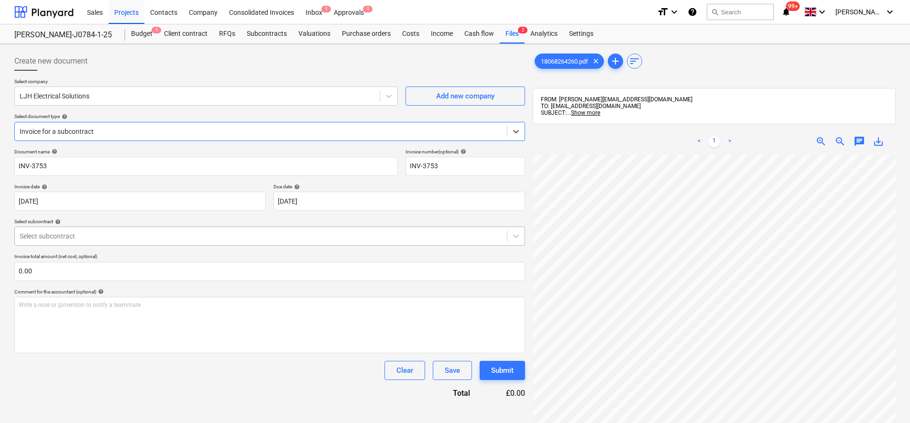
click at [73, 231] on div at bounding box center [261, 236] width 483 height 10
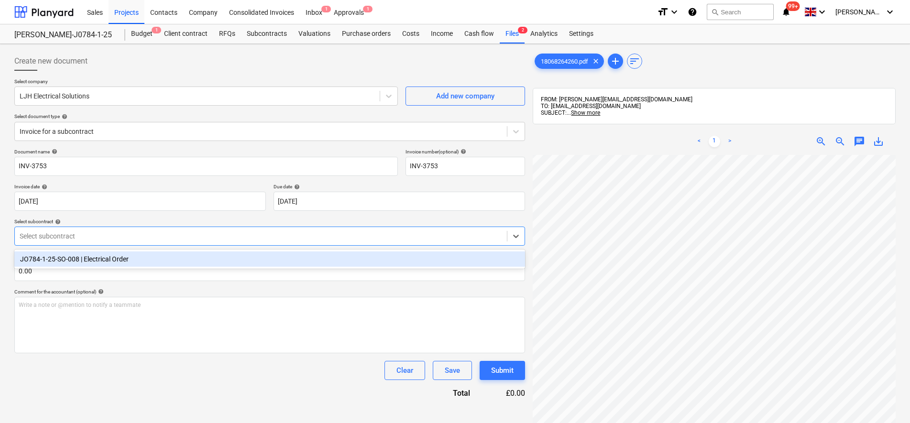
click at [75, 256] on div "JO784-1-25-SO-008 | Electrical Order" at bounding box center [269, 259] width 511 height 15
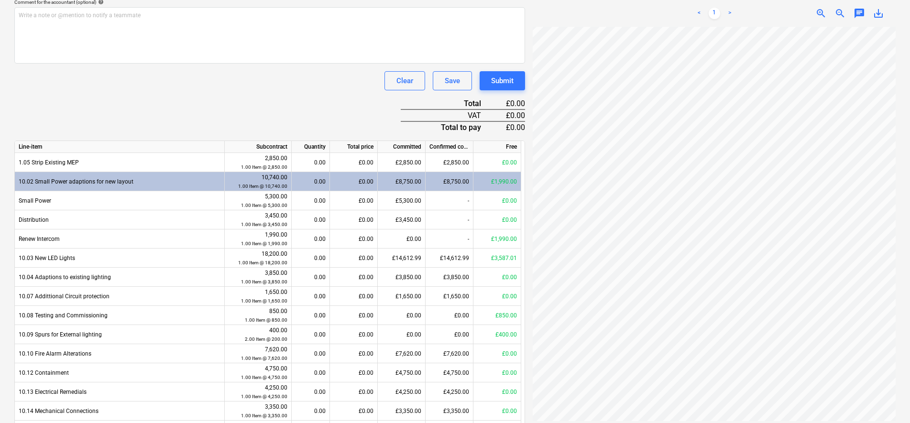
scroll to position [299, 0]
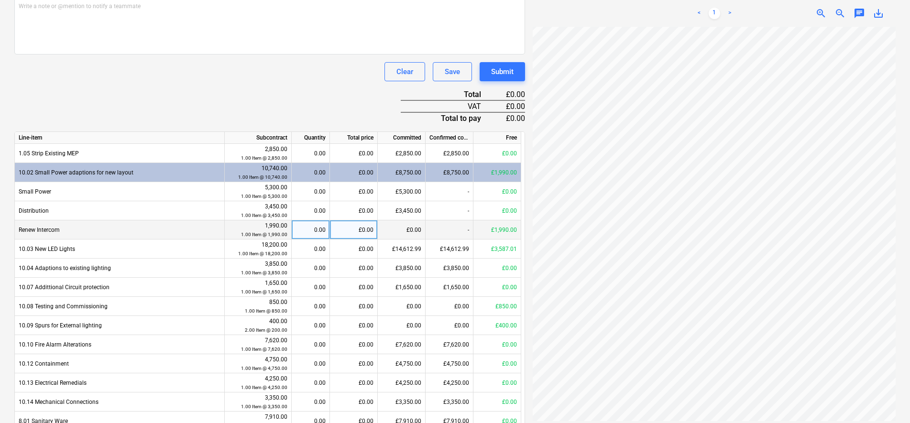
click at [359, 226] on div "£0.00" at bounding box center [354, 229] width 48 height 19
type input "1202.29"
click at [297, 85] on div "Document name help INV-3753 Invoice number (optional) help INV-3753 Invoice dat…" at bounding box center [269, 243] width 511 height 786
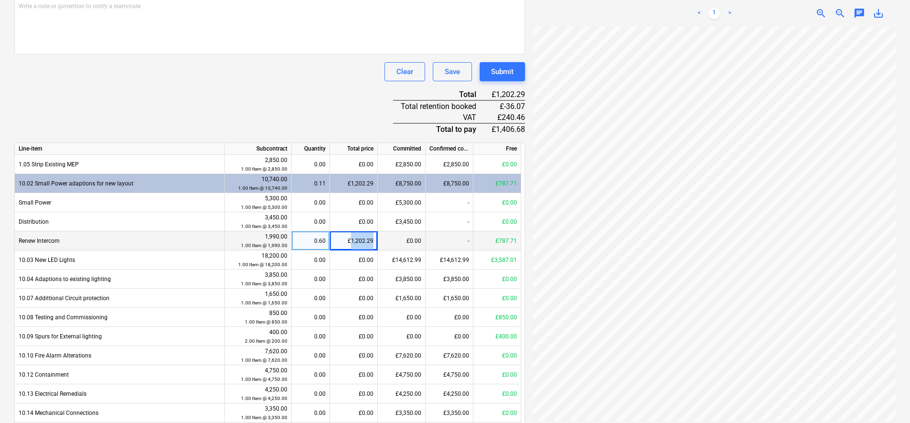
drag, startPoint x: 350, startPoint y: 237, endPoint x: 395, endPoint y: 240, distance: 44.5
click at [0, 0] on div "Renew Intercom 1,990.00 1.00 Item @ 1,990.00 0.60 £1,202.29 £0.00 - £787.71" at bounding box center [0, 0] width 0 height 0
drag, startPoint x: 395, startPoint y: 240, endPoint x: 355, endPoint y: 239, distance: 39.2
click at [355, 239] on div "£1,202.29" at bounding box center [354, 240] width 48 height 19
click at [342, 240] on input "1202.29" at bounding box center [353, 240] width 47 height 19
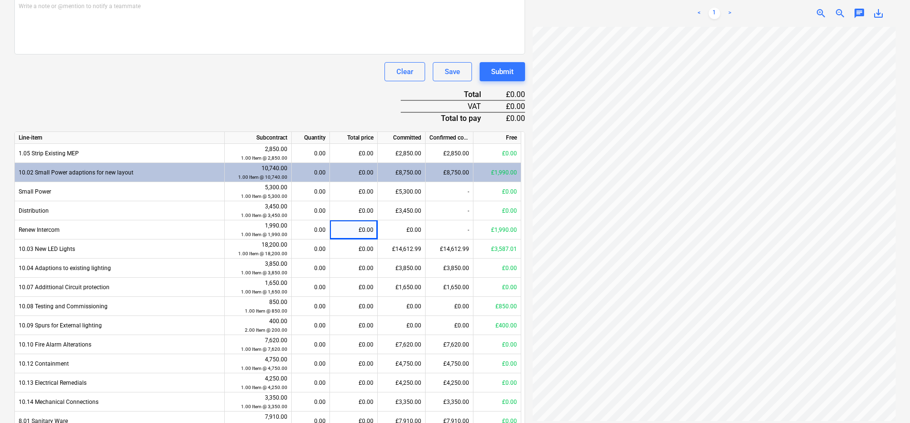
click at [252, 64] on div "Clear Save Submit" at bounding box center [269, 71] width 511 height 19
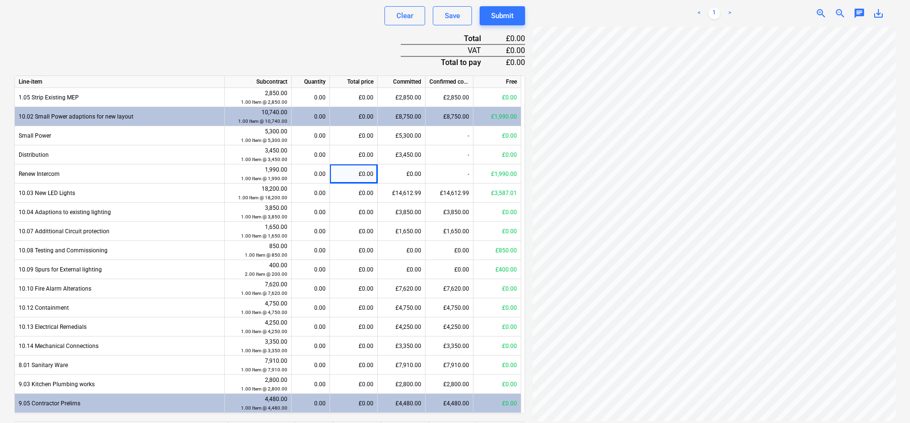
scroll to position [0, 0]
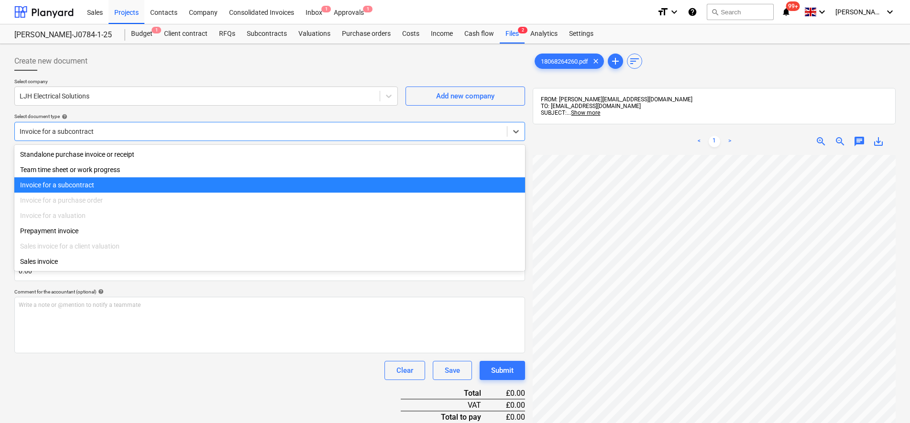
click at [88, 136] on div at bounding box center [261, 132] width 483 height 10
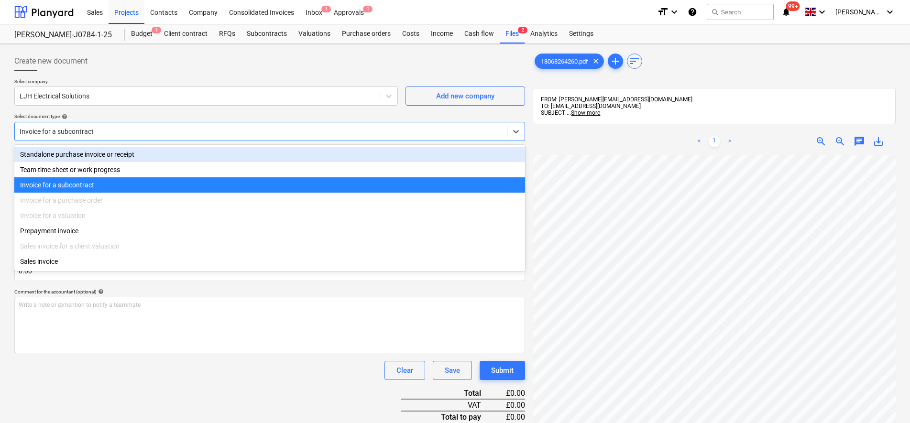
click at [88, 153] on div "Standalone purchase invoice or receipt" at bounding box center [269, 154] width 511 height 15
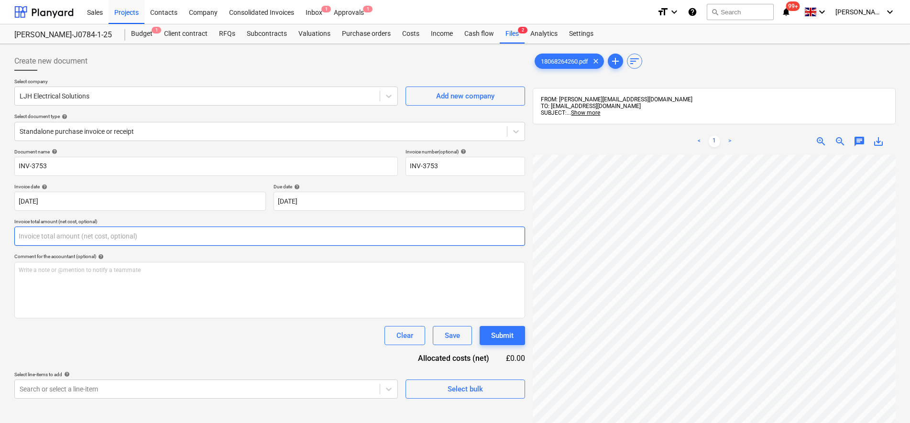
click at [58, 241] on input "text" at bounding box center [269, 236] width 511 height 19
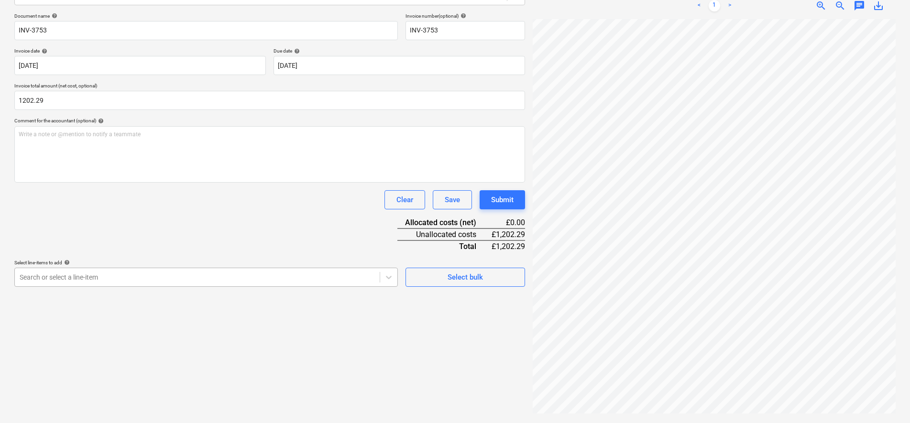
type input "1,202.29"
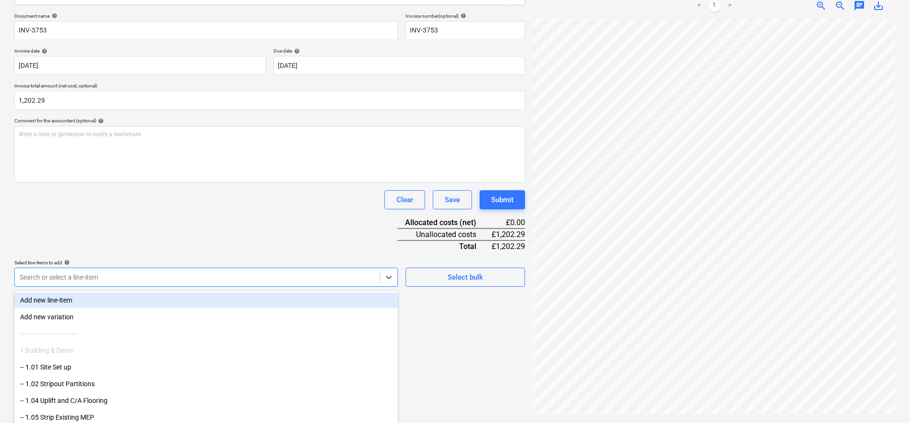
scroll to position [149, 0]
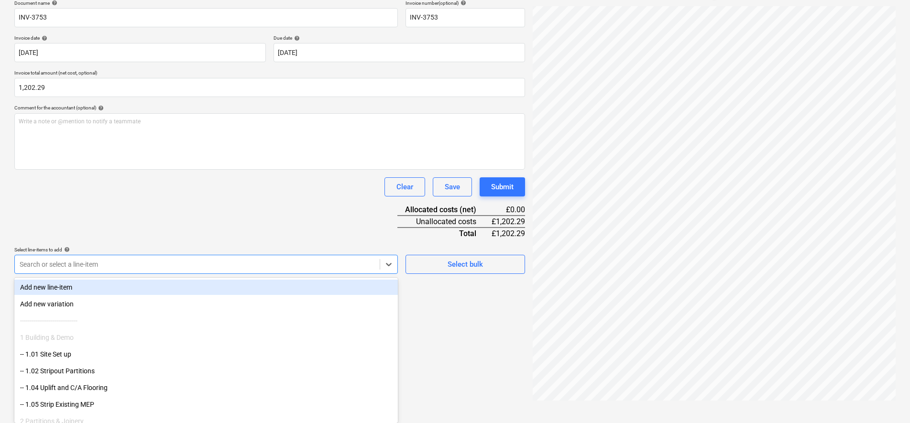
click at [146, 272] on div "Search or select a line-item" at bounding box center [206, 264] width 384 height 19
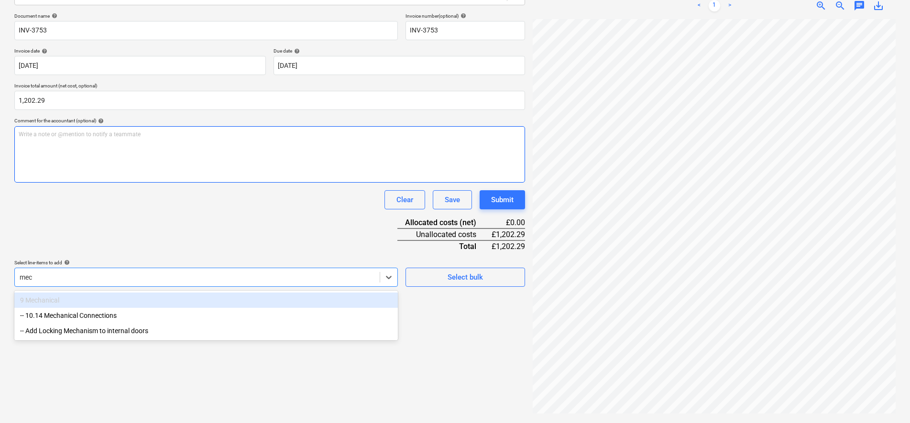
scroll to position [136, 0]
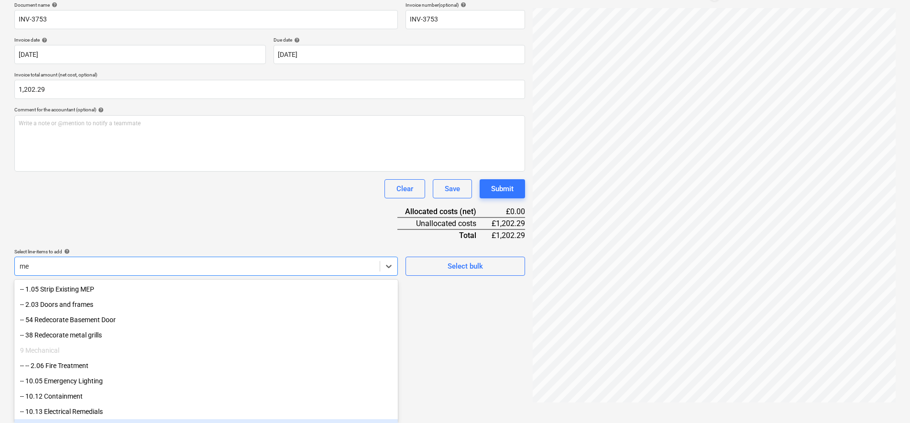
type input "m"
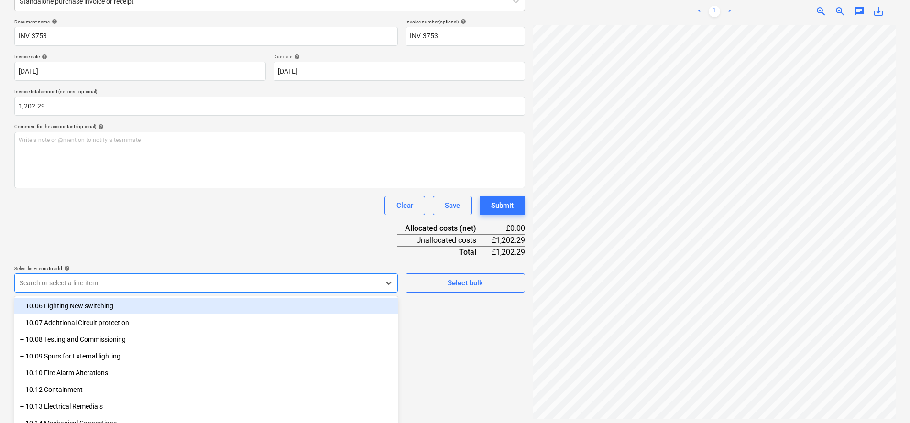
scroll to position [29, 0]
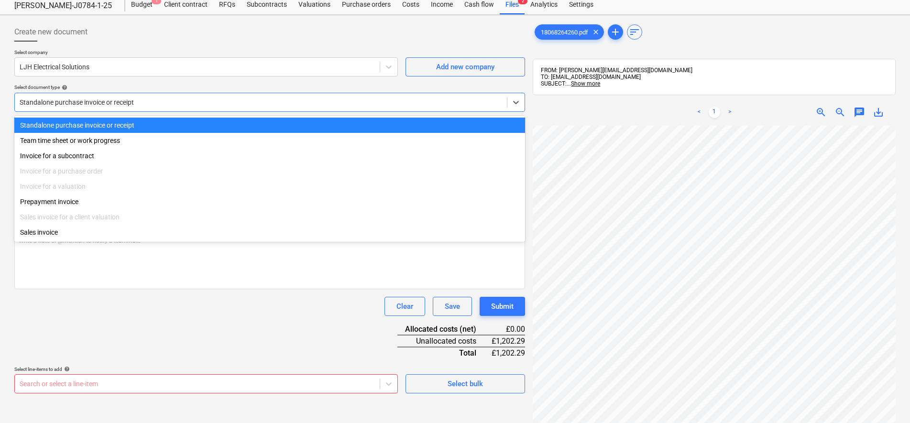
click at [61, 107] on div at bounding box center [261, 103] width 483 height 10
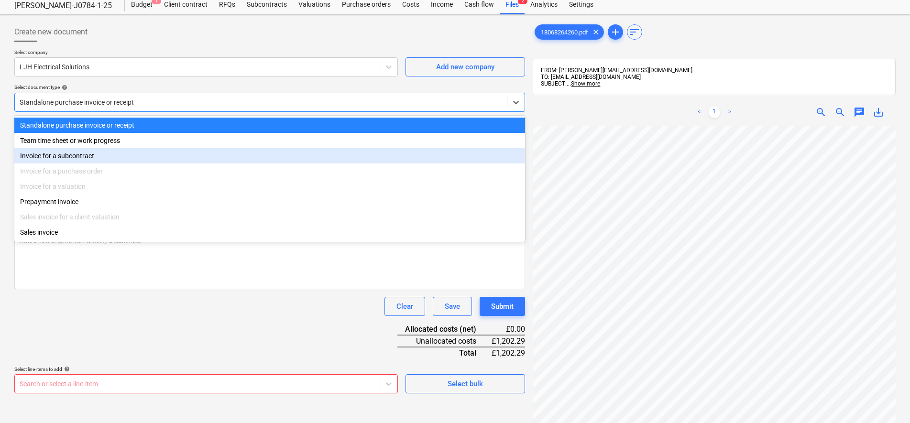
click at [78, 155] on div "Invoice for a subcontract" at bounding box center [269, 155] width 511 height 15
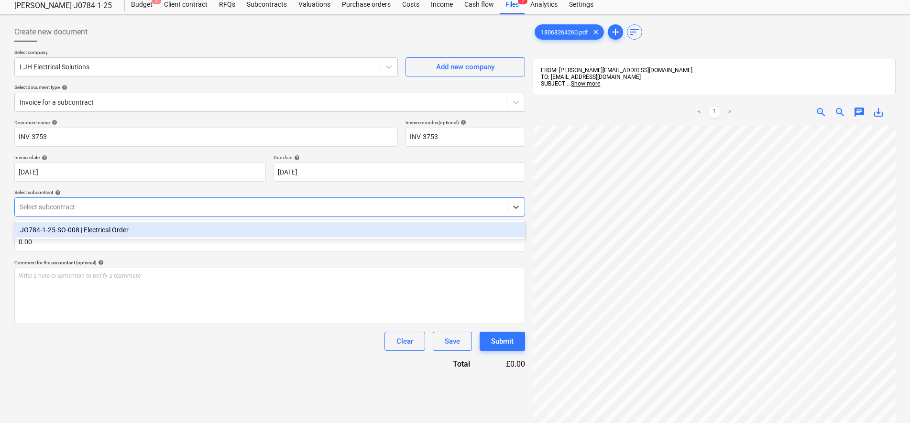
click at [75, 214] on div "Select subcontract" at bounding box center [269, 207] width 511 height 19
click at [75, 231] on div "JO784-1-25-SO-008 | Electrical Order" at bounding box center [269, 229] width 511 height 15
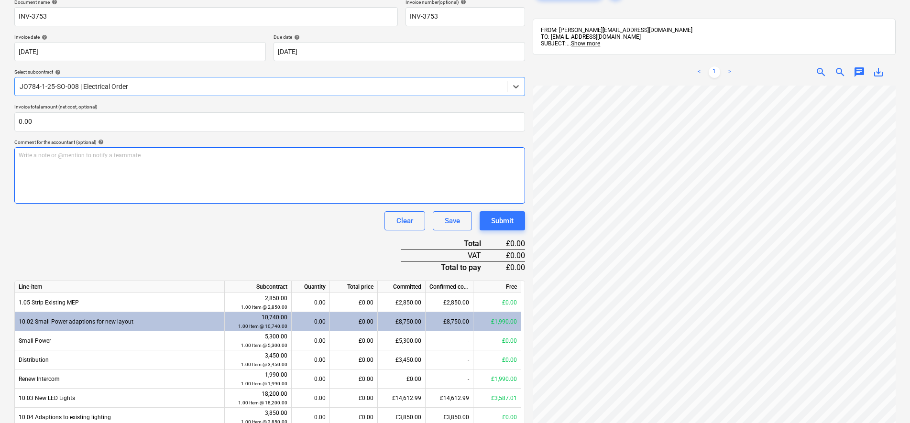
scroll to position [89, 0]
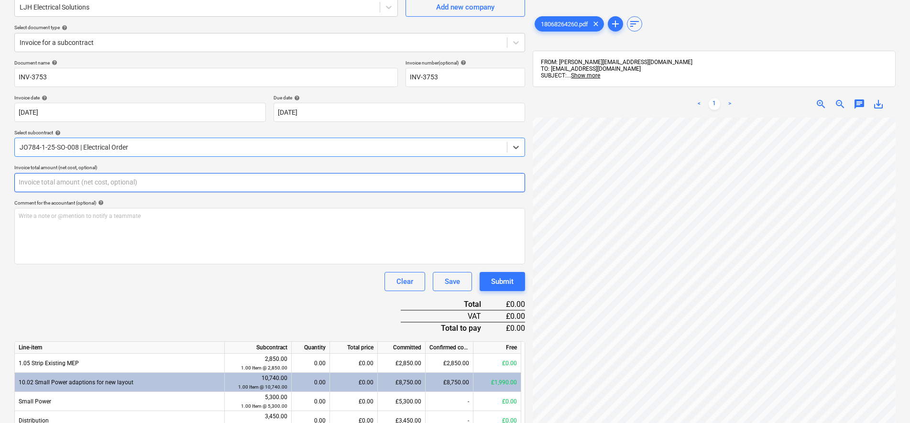
click at [102, 180] on input "text" at bounding box center [269, 182] width 511 height 19
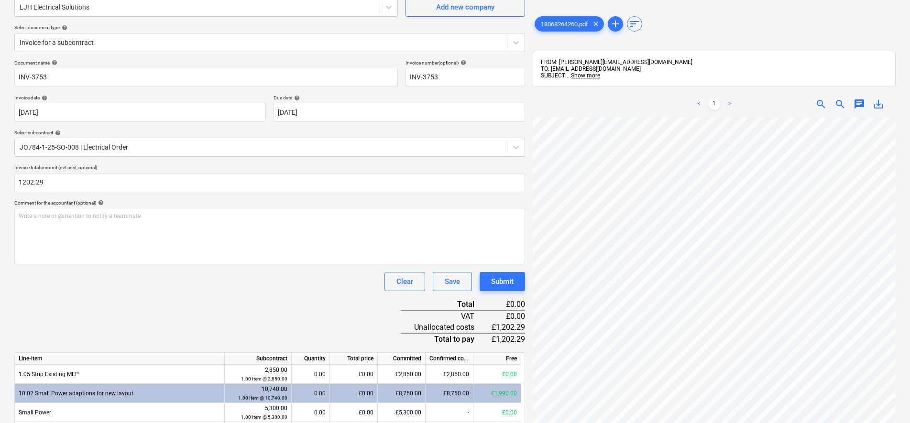
type input "1,202.29"
click at [266, 289] on div "Clear Save Submit" at bounding box center [269, 281] width 511 height 19
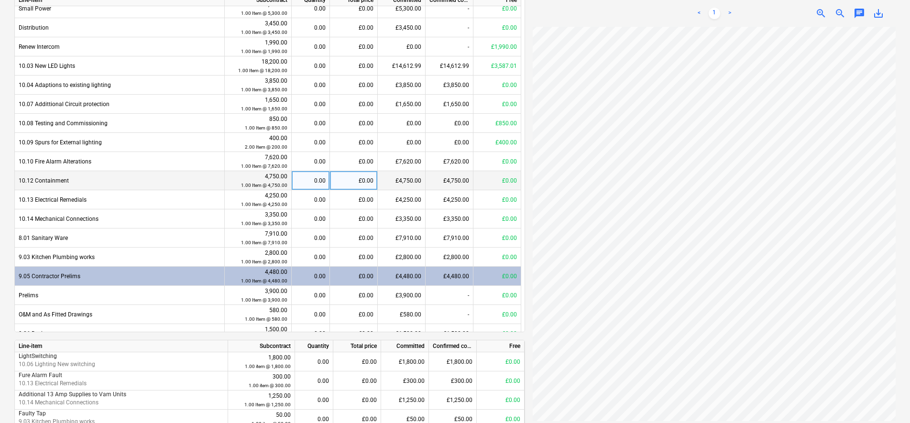
scroll to position [0, 0]
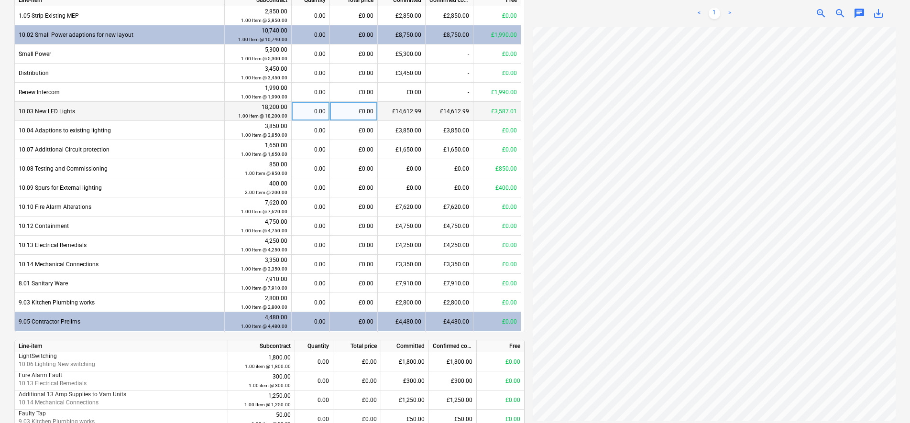
click at [369, 110] on div "£0.00" at bounding box center [354, 111] width 48 height 19
type input "1202.29"
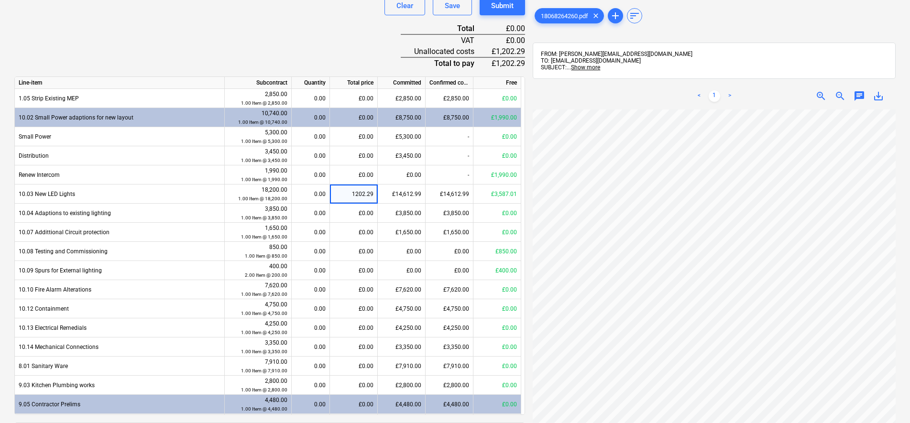
scroll to position [268, 0]
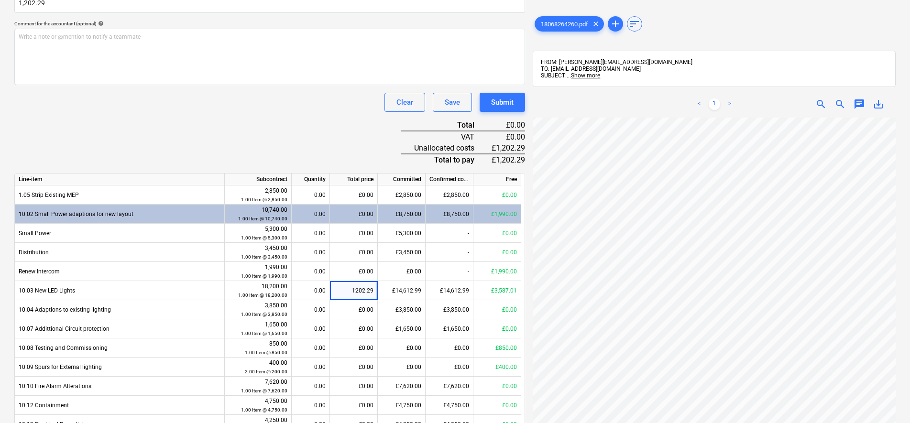
click at [300, 99] on div "Clear Save Submit" at bounding box center [269, 102] width 511 height 19
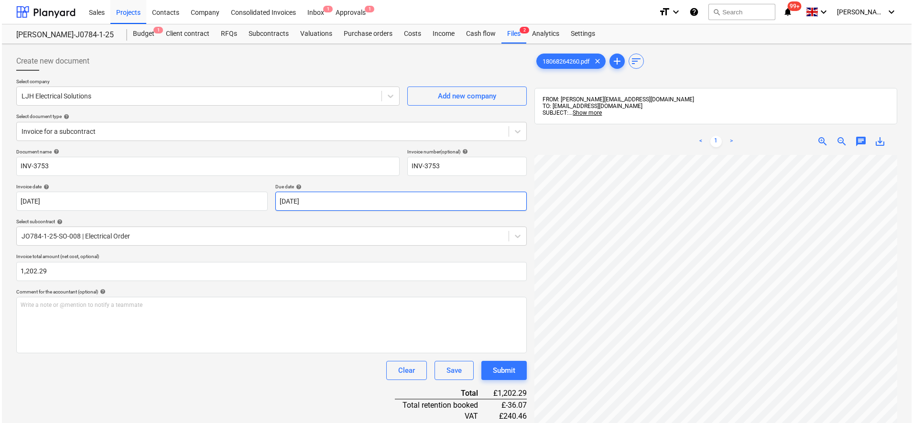
scroll to position [60, 0]
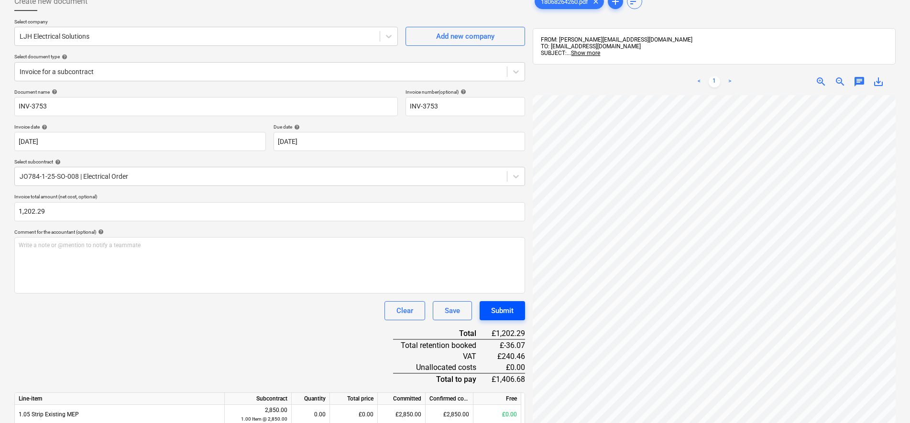
click at [508, 309] on div "Submit" at bounding box center [502, 311] width 22 height 12
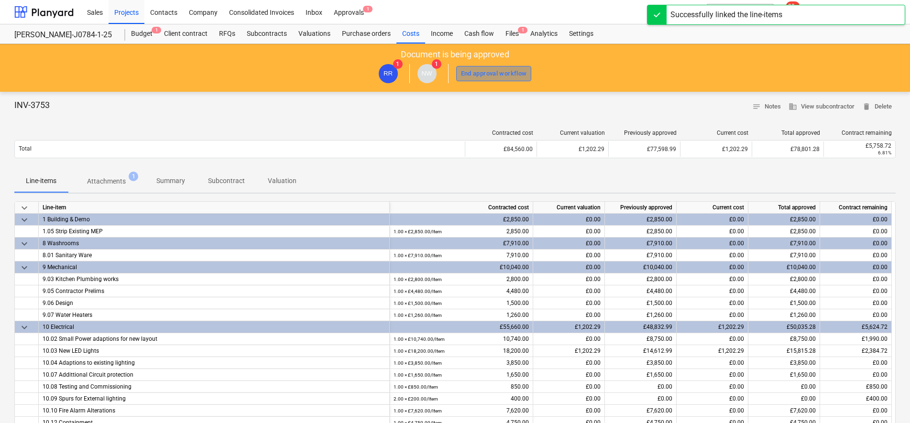
click at [474, 67] on button "End approval workflow" at bounding box center [494, 73] width 76 height 15
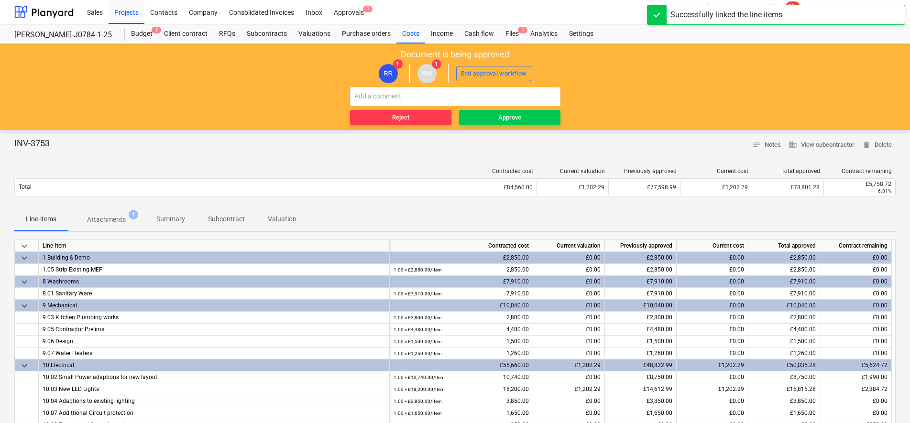
click at [486, 126] on div "Document is being approved RR 1 NW 1 End approval workflow Reject Approve" at bounding box center [455, 87] width 910 height 86
click at [486, 120] on span "Approve" at bounding box center [510, 117] width 94 height 11
